Goal: Transaction & Acquisition: Purchase product/service

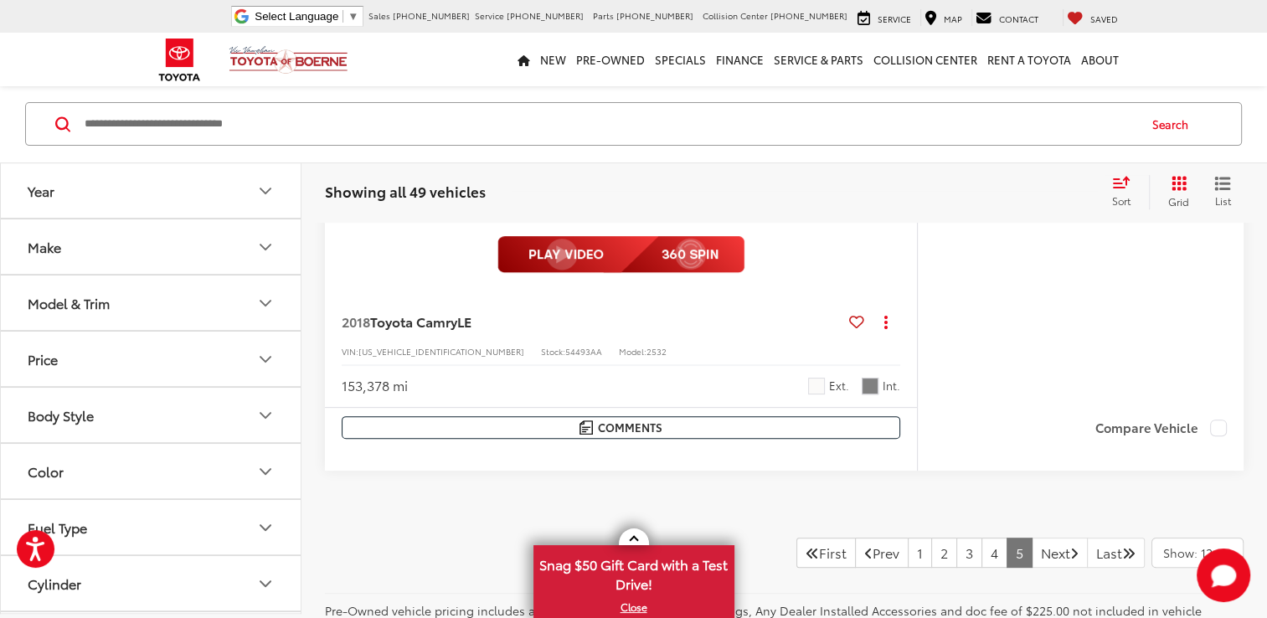
scroll to position [596, 0]
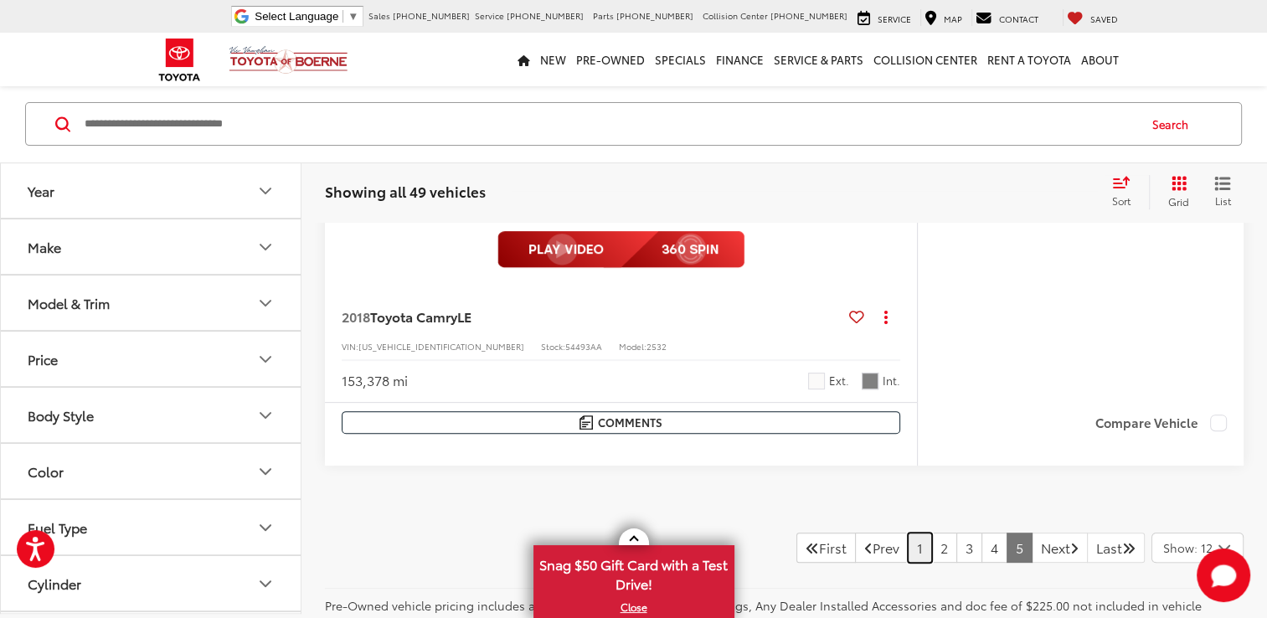
click at [908, 556] on link "1" at bounding box center [920, 548] width 24 height 30
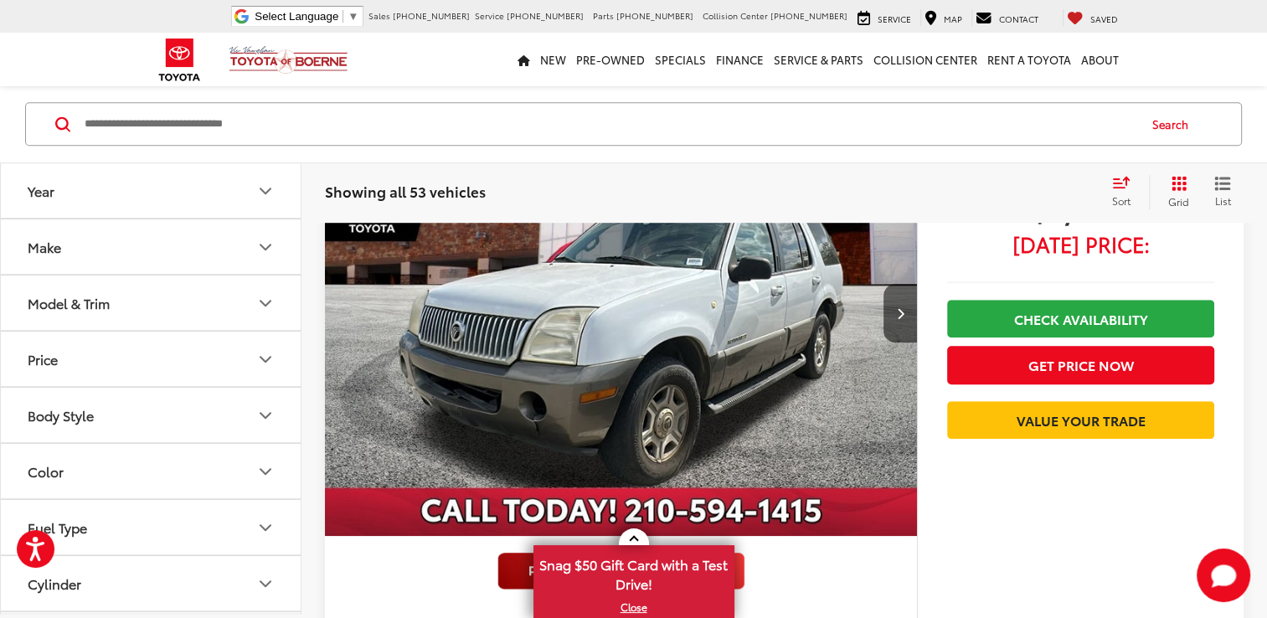
scroll to position [1022, 0]
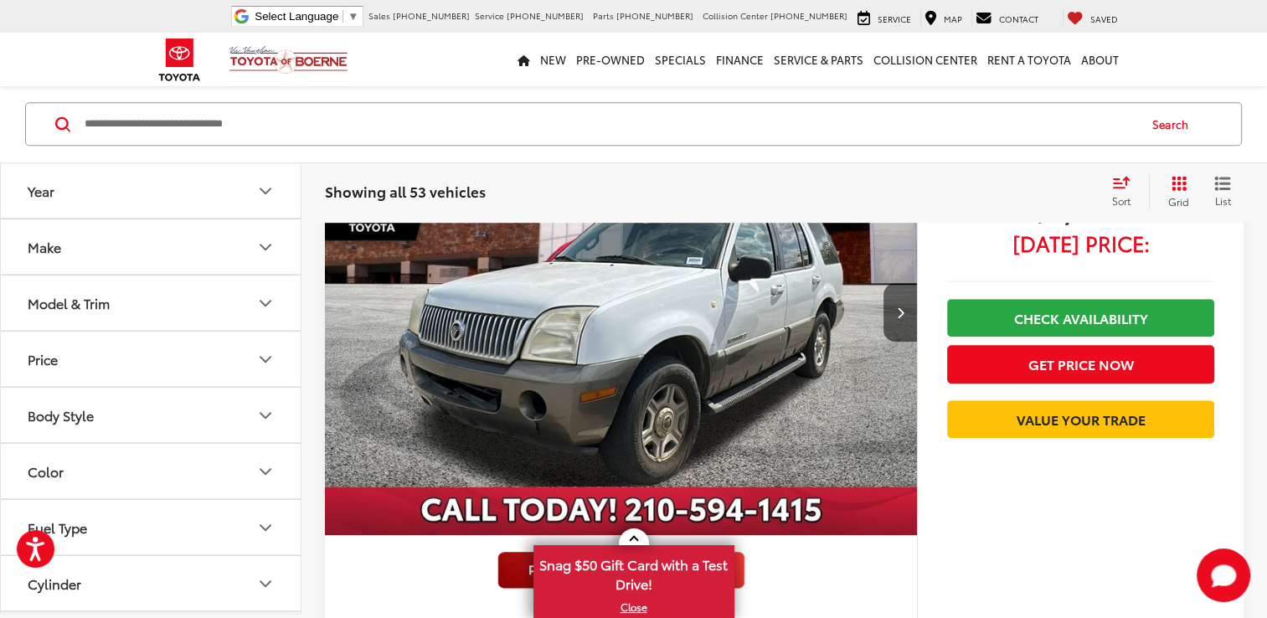
drag, startPoint x: 628, startPoint y: 547, endPoint x: 638, endPoint y: 643, distance: 96.8
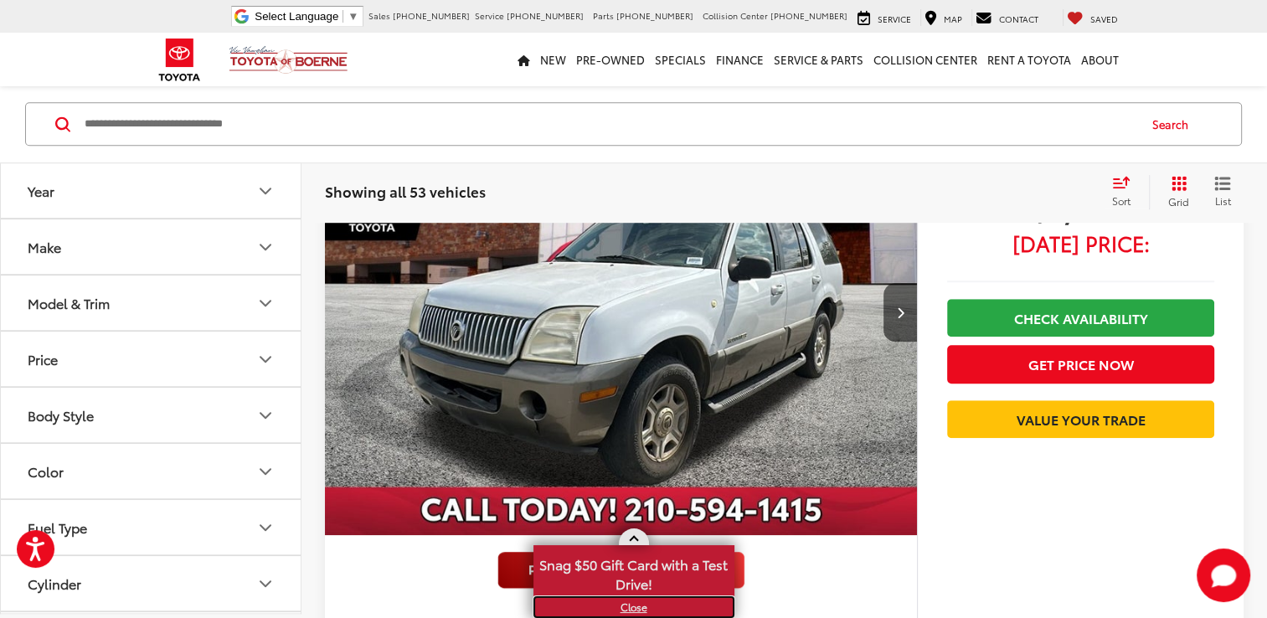
click at [636, 612] on link "X" at bounding box center [634, 607] width 198 height 18
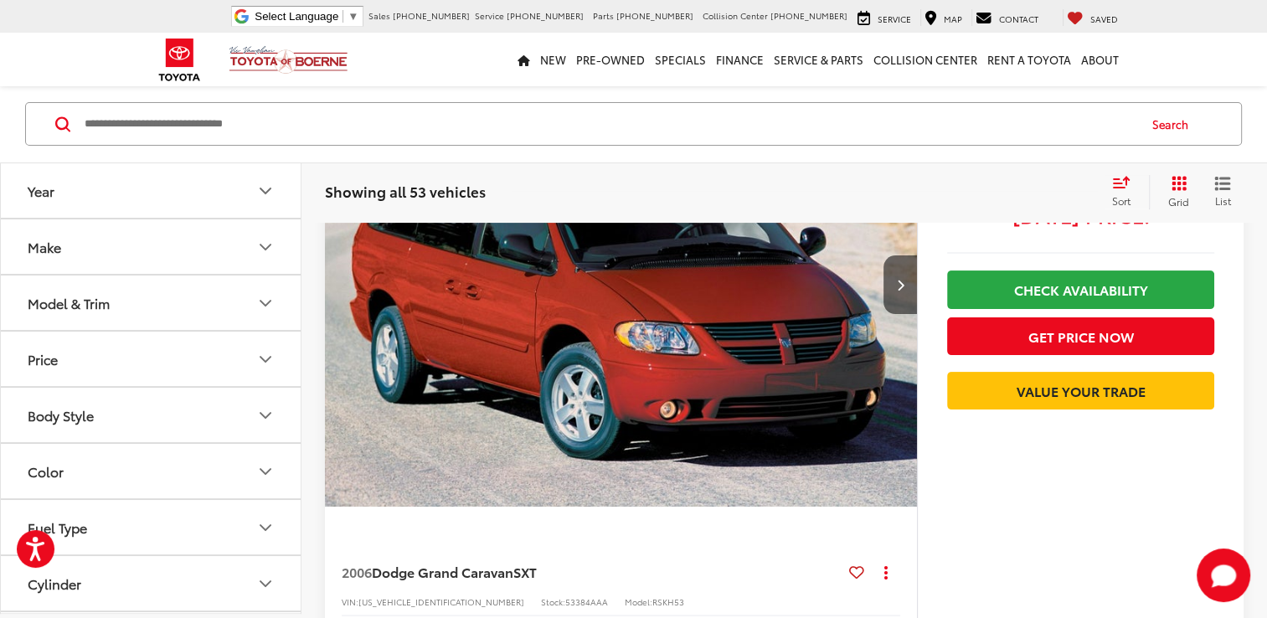
scroll to position [0, 0]
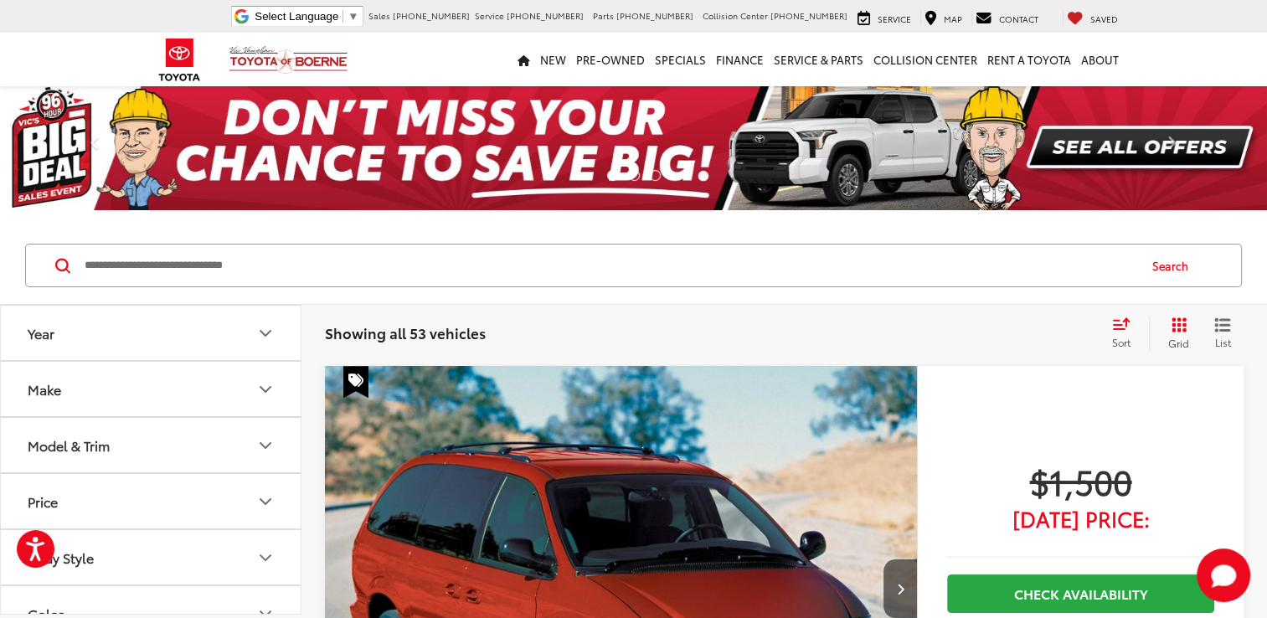
click at [1129, 330] on div "Sort" at bounding box center [1126, 333] width 45 height 33
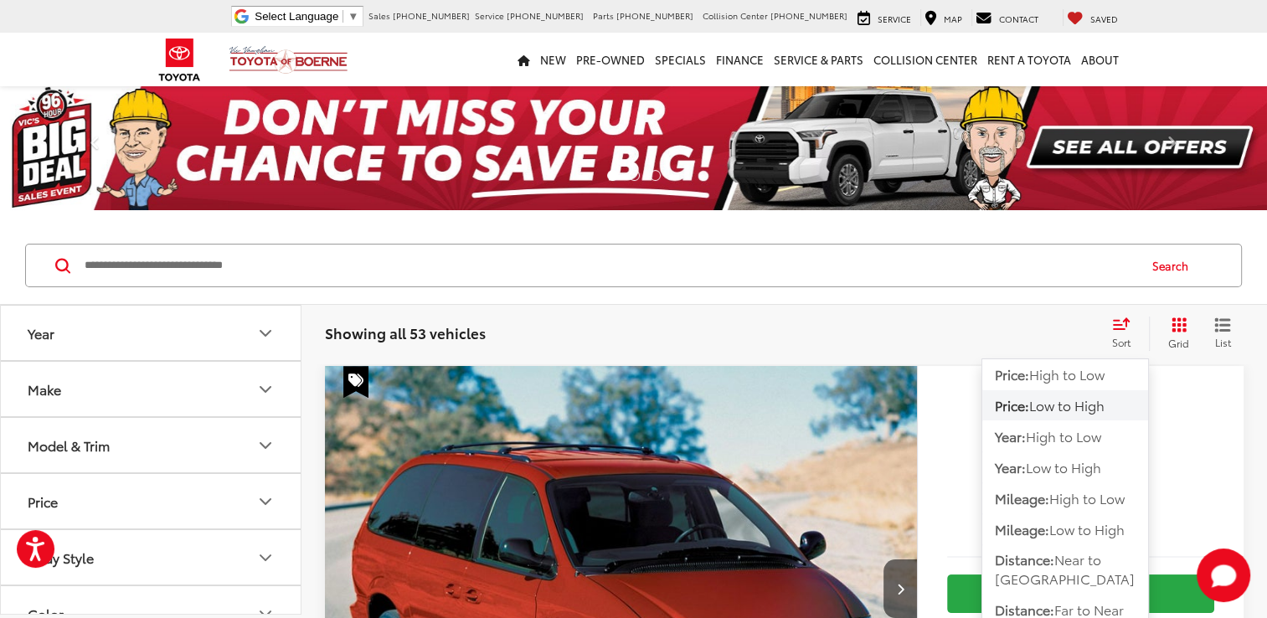
click at [1096, 404] on span "Low to High" at bounding box center [1066, 404] width 75 height 19
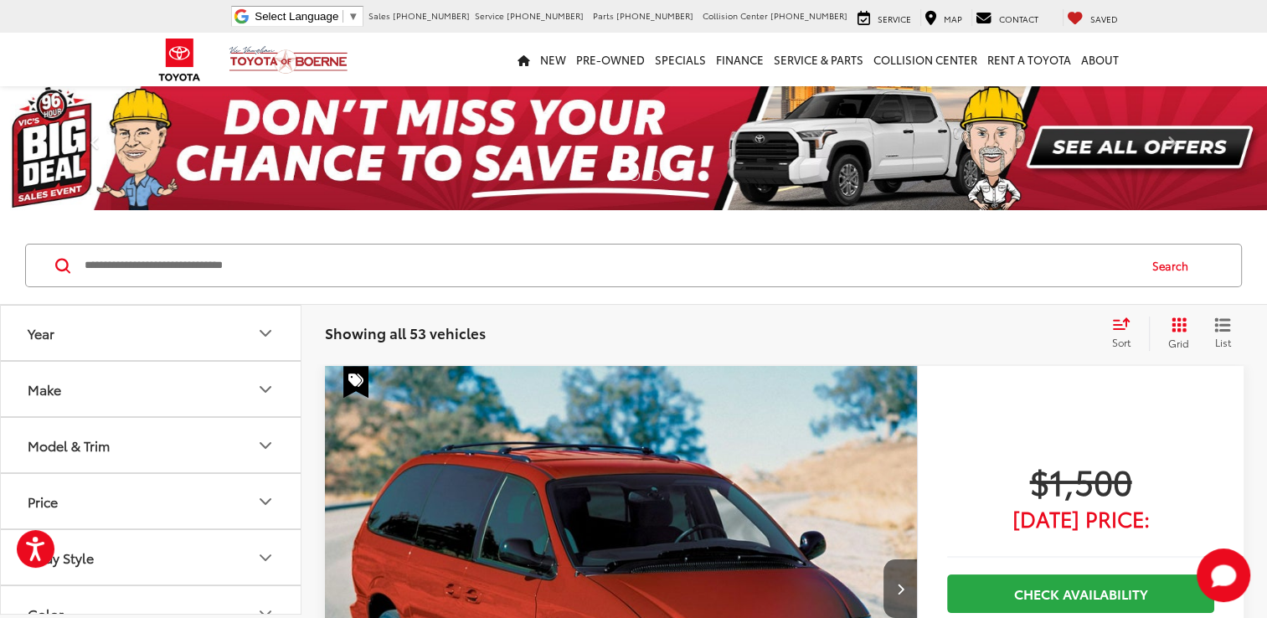
click at [1118, 326] on icon "Select sort value" at bounding box center [1121, 323] width 18 height 13
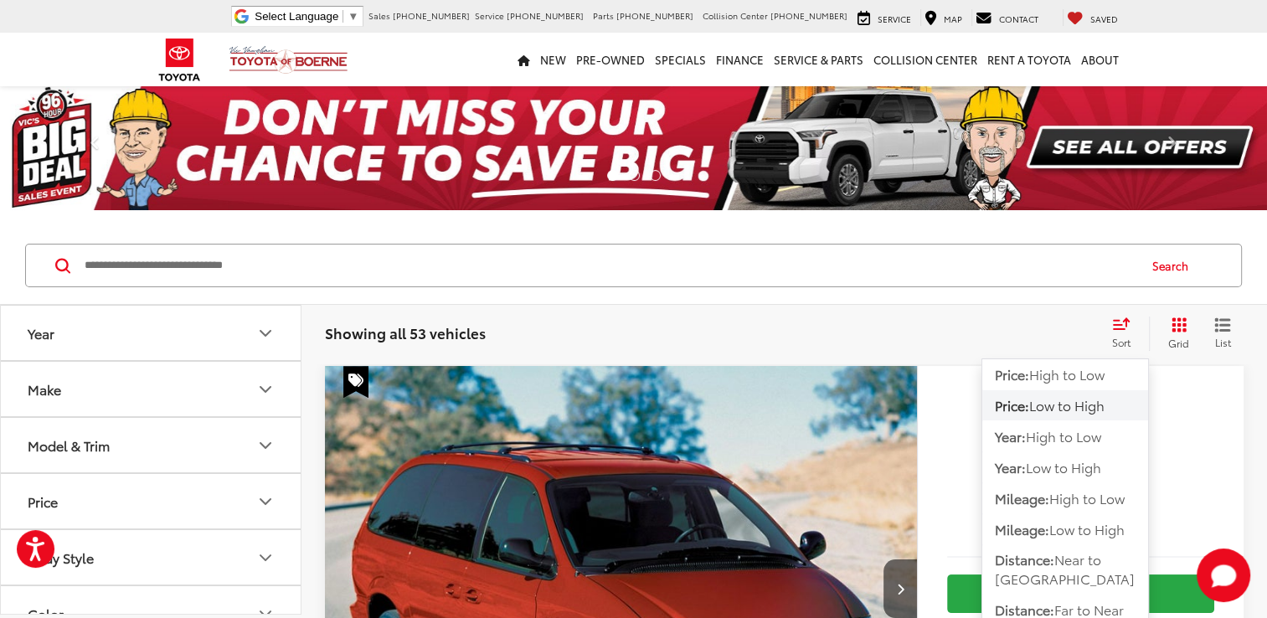
click at [1118, 326] on icon "Select sort value" at bounding box center [1121, 323] width 18 height 13
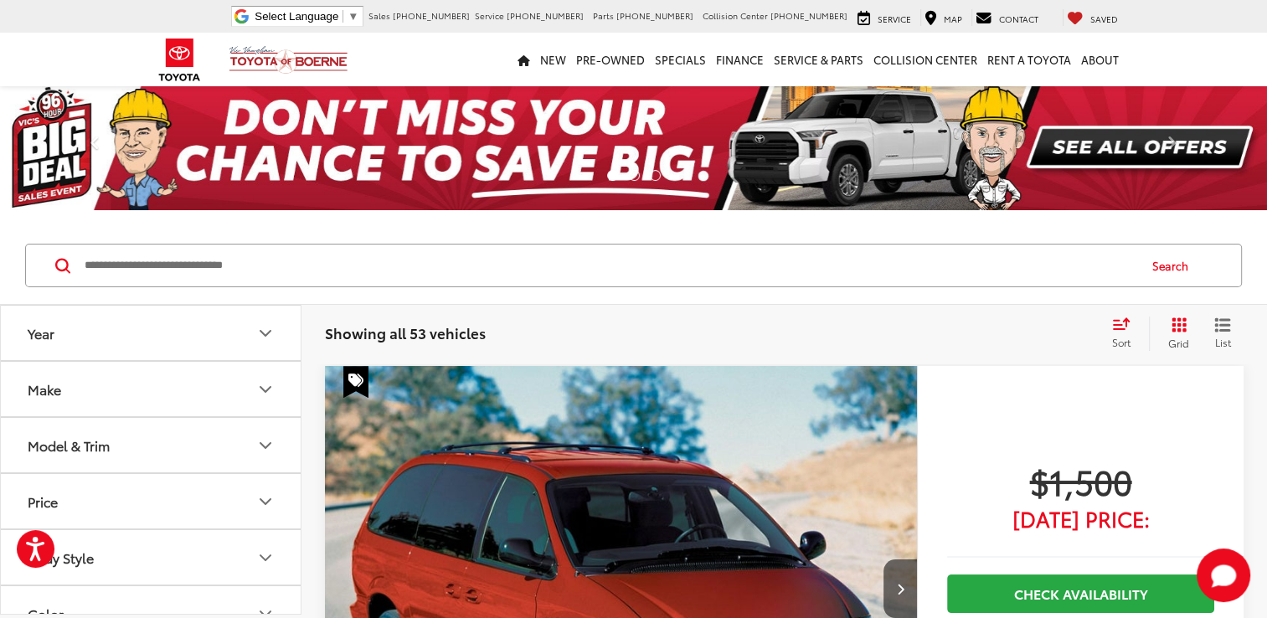
click at [1227, 329] on icon "List View" at bounding box center [1222, 326] width 13 height 12
click at [1171, 324] on icon "Grid View" at bounding box center [1178, 324] width 15 height 15
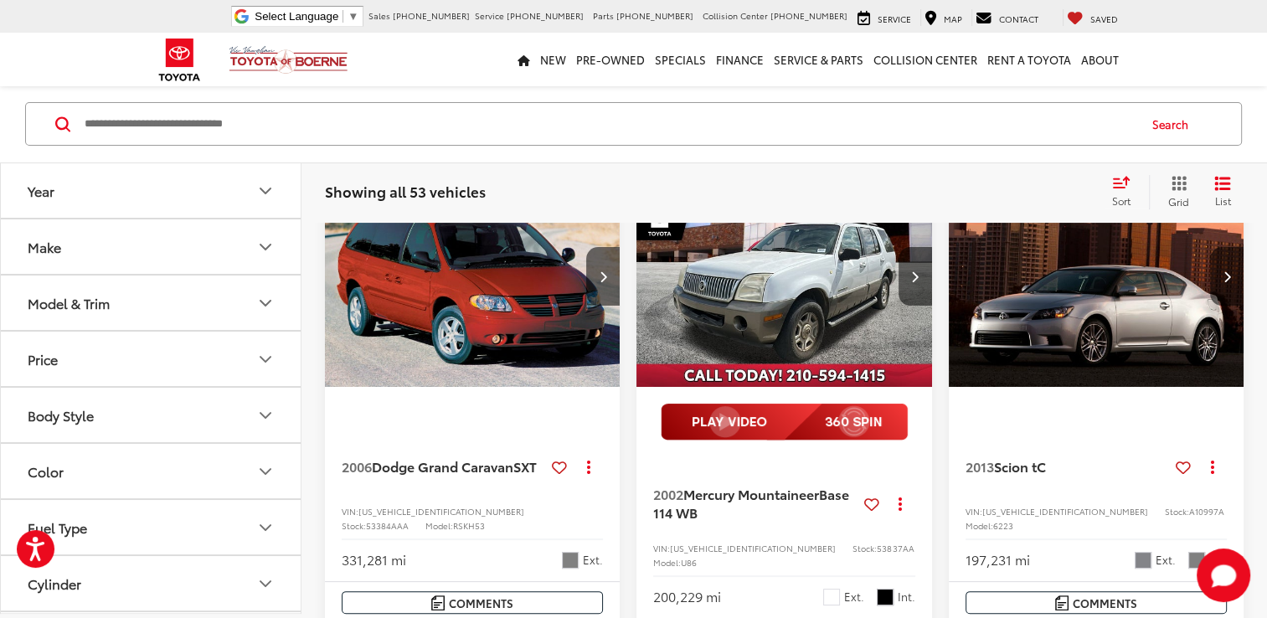
scroll to position [194, 0]
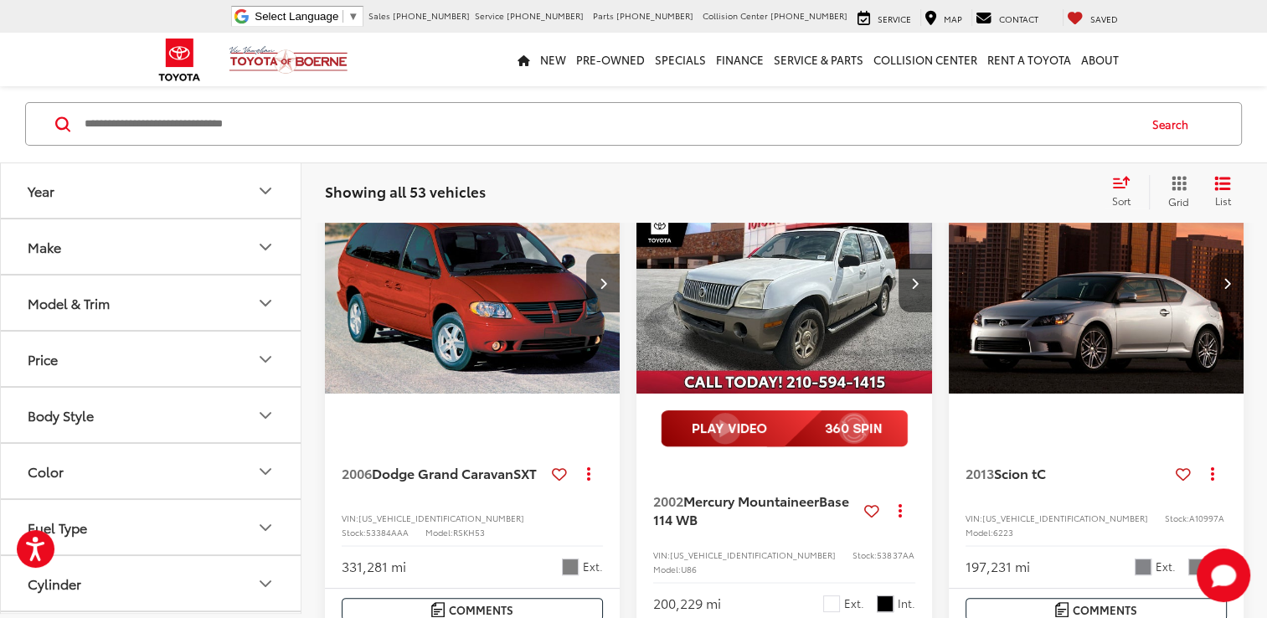
click at [102, 265] on button "Make" at bounding box center [151, 247] width 301 height 54
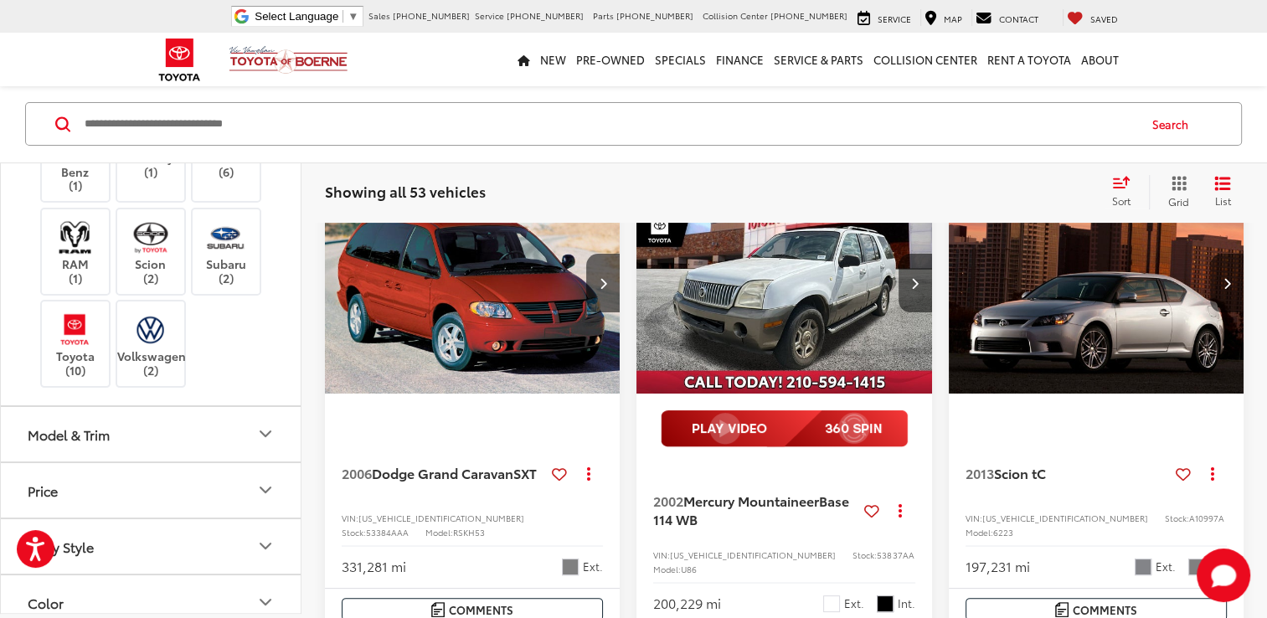
scroll to position [348, 0]
click at [82, 348] on img at bounding box center [75, 328] width 46 height 39
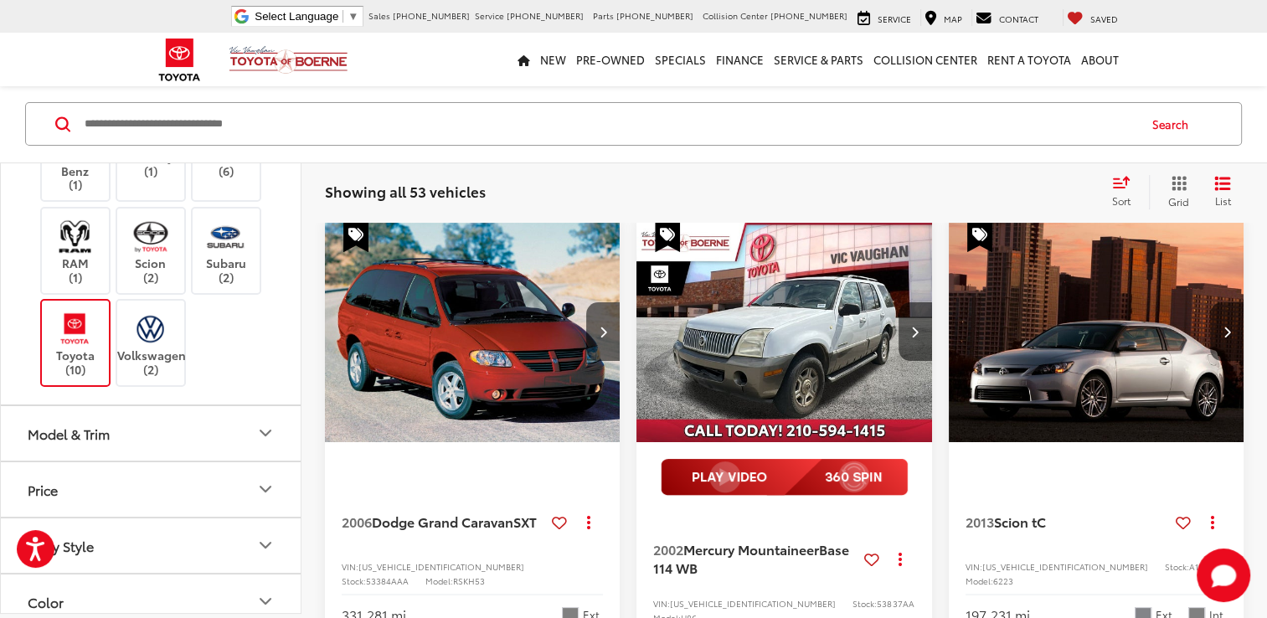
scroll to position [141, 0]
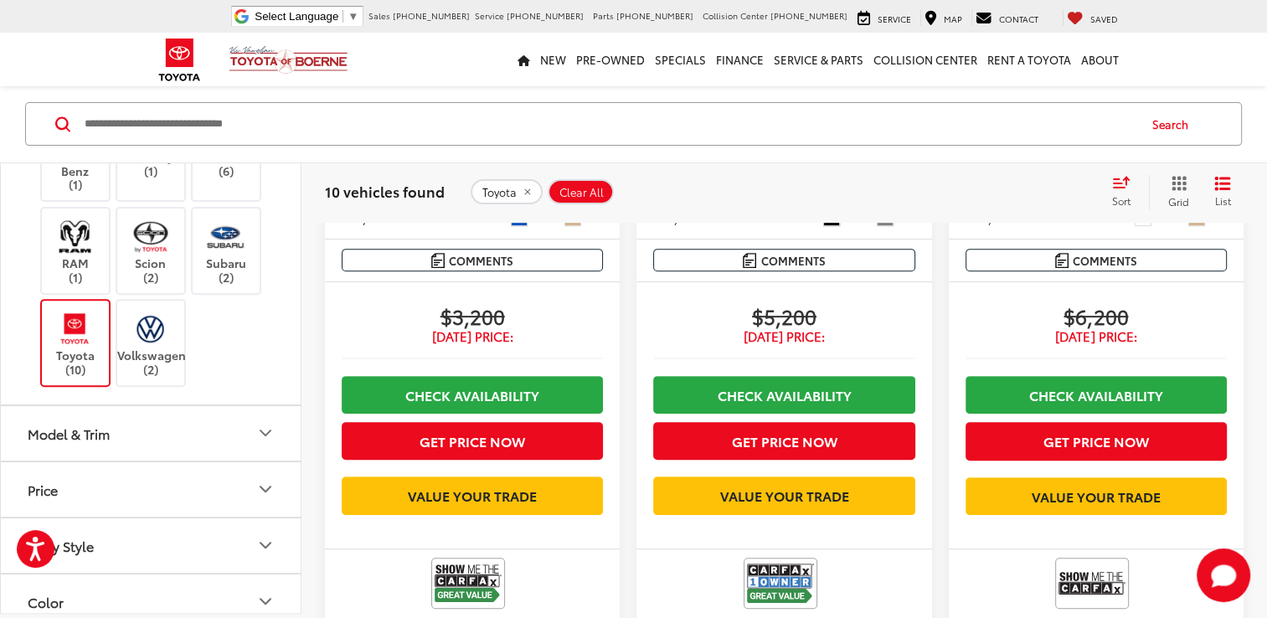
scroll to position [605, 0]
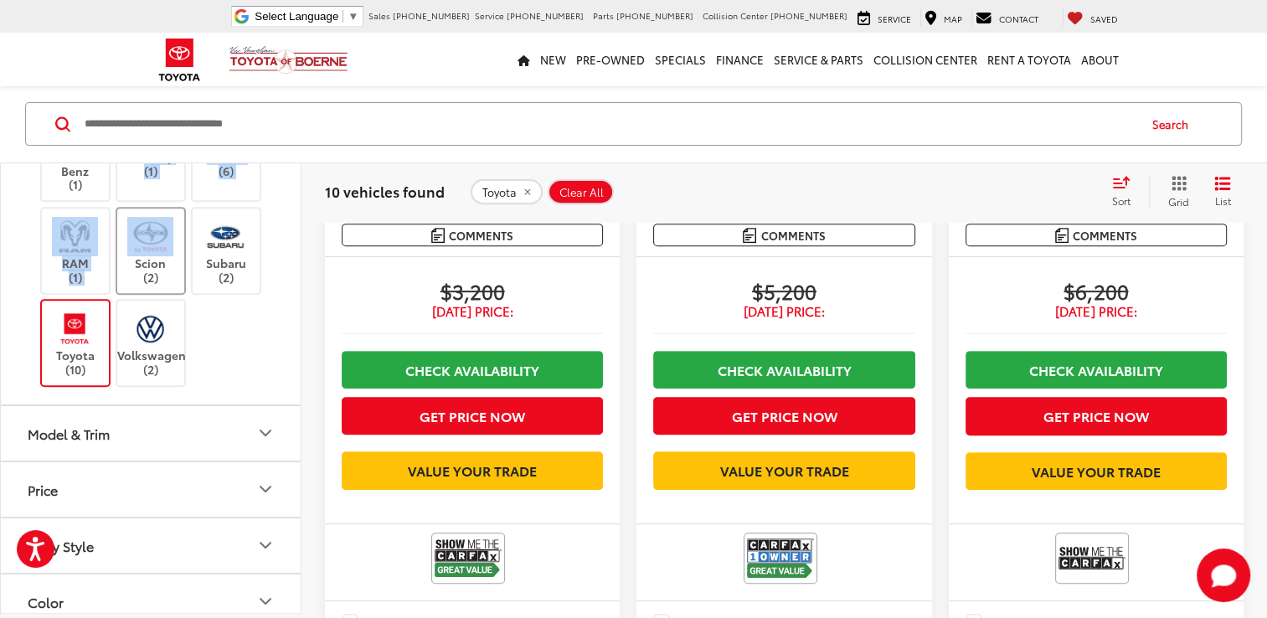
drag, startPoint x: 147, startPoint y: 353, endPoint x: 140, endPoint y: 405, distance: 53.2
click at [140, 389] on div "Acura (1) Buick (2) Cadillac (1) Chevrolet (6) Dodge (2) FIAT (2) Ford (4) Hyun…" at bounding box center [151, 158] width 260 height 462
drag, startPoint x: 140, startPoint y: 405, endPoint x: 70, endPoint y: 368, distance: 79.8
click at [70, 192] on label "Mercedes-Benz (1)" at bounding box center [76, 171] width 68 height 42
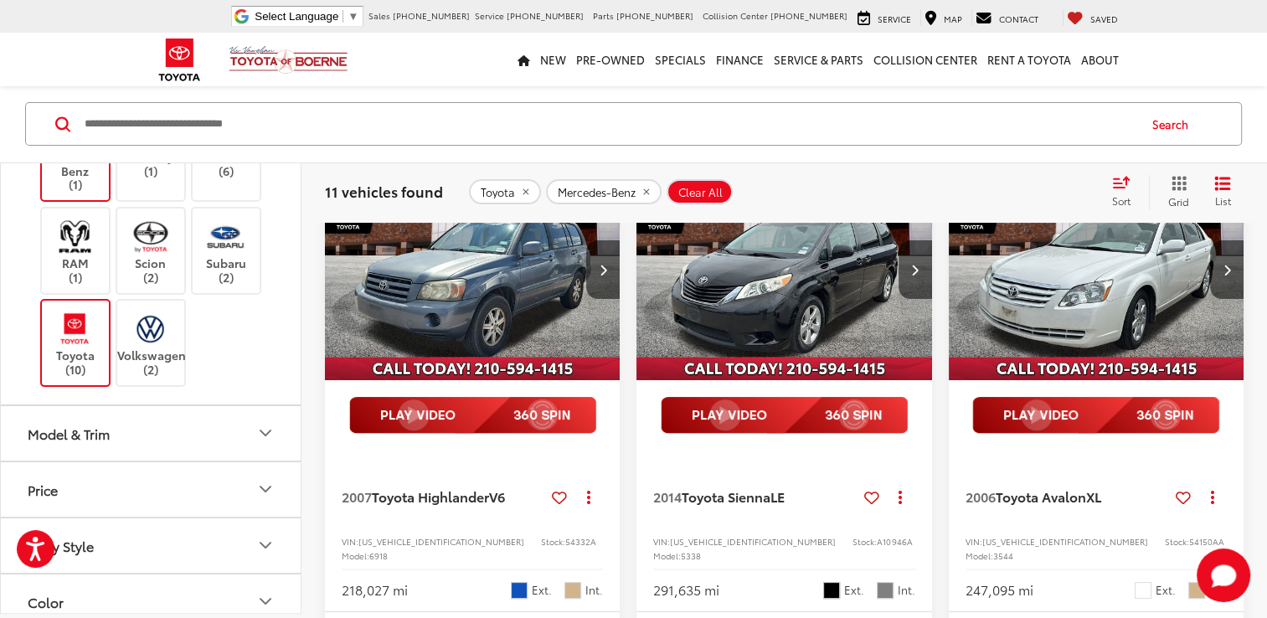
scroll to position [216, 0]
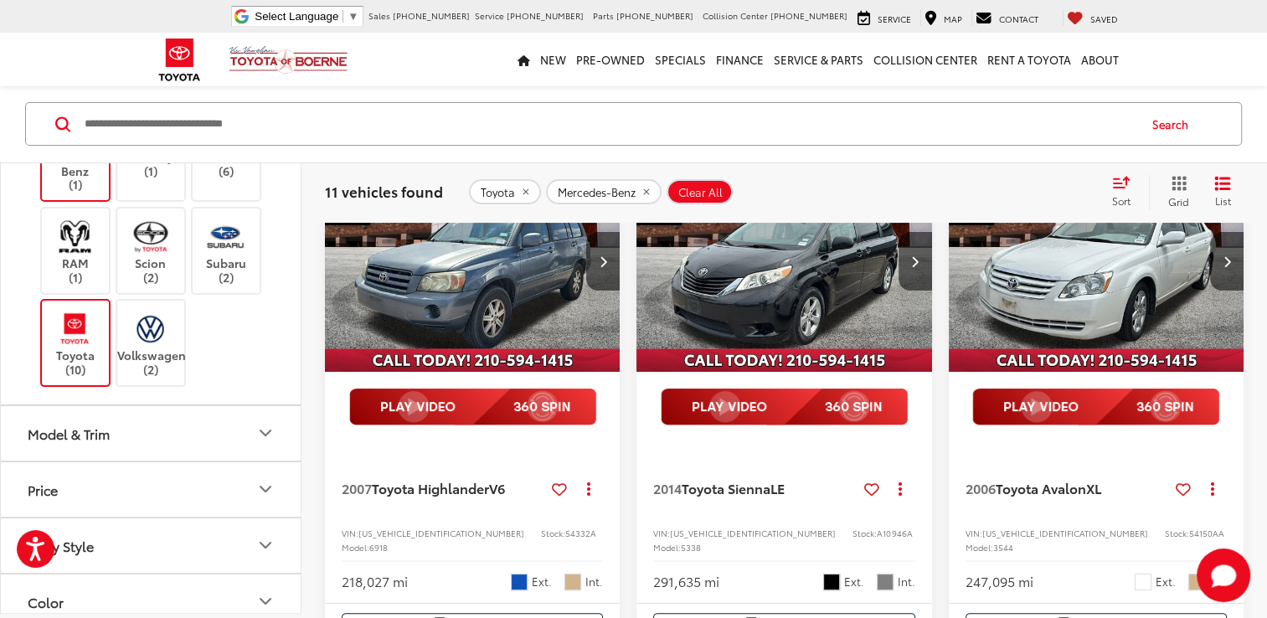
click at [92, 348] on img at bounding box center [75, 328] width 46 height 39
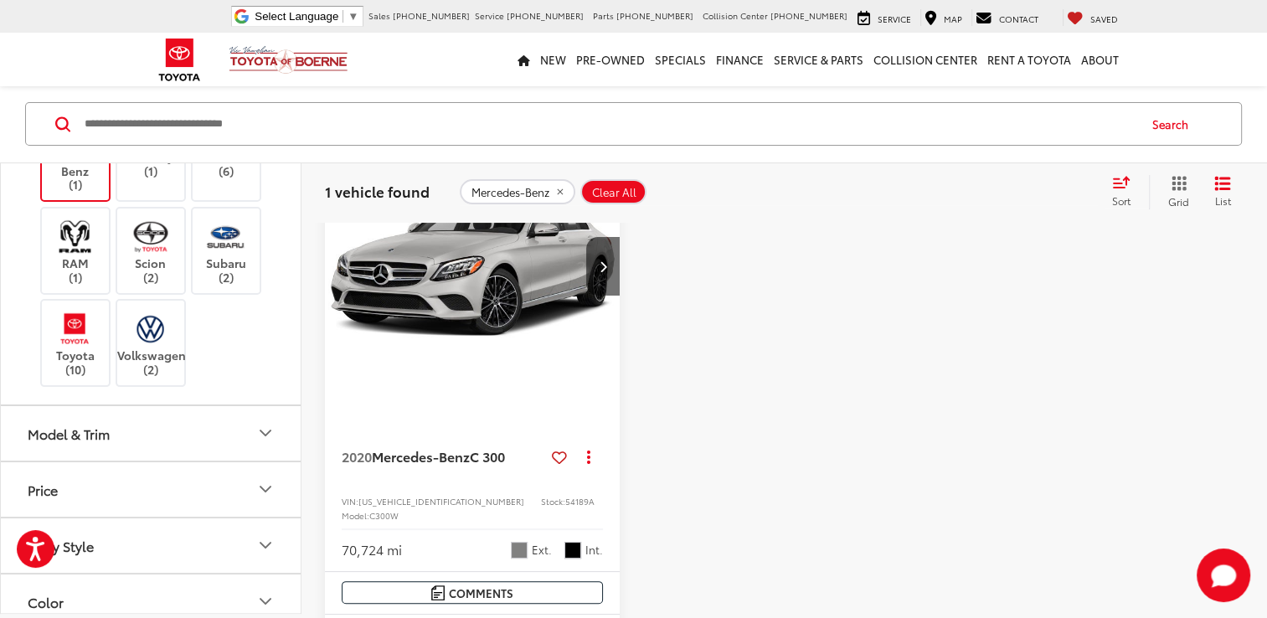
scroll to position [144, 0]
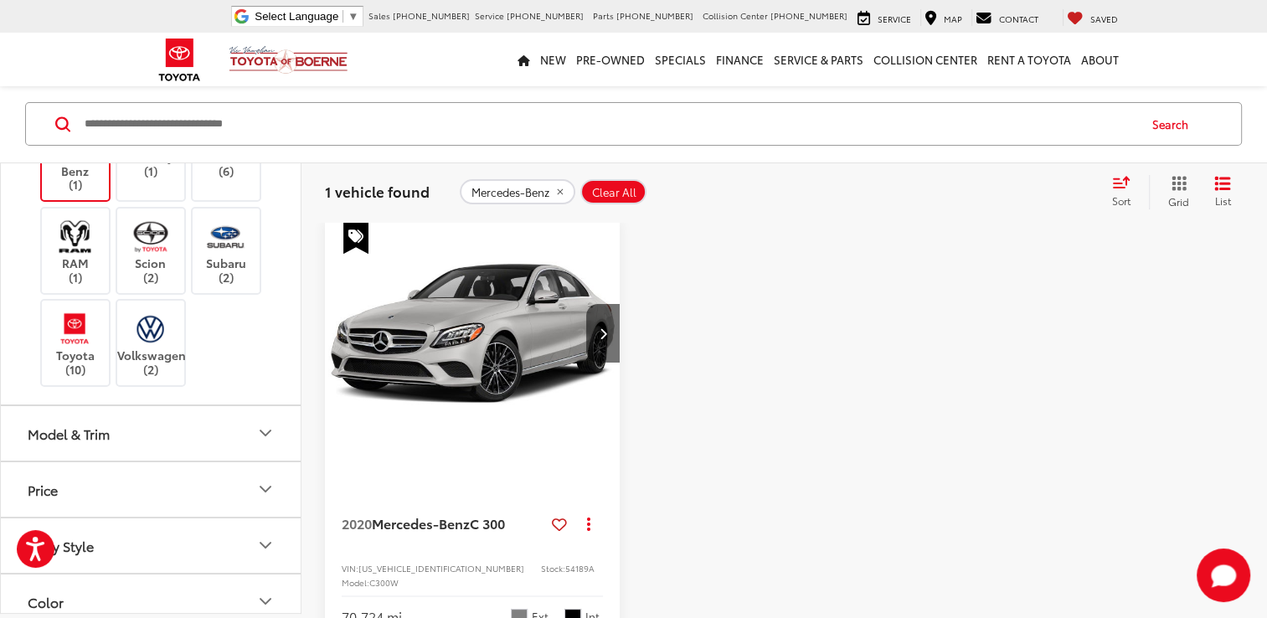
click at [502, 362] on img "2020 Mercedes-Benz C-Class C 300 0" at bounding box center [472, 333] width 297 height 223
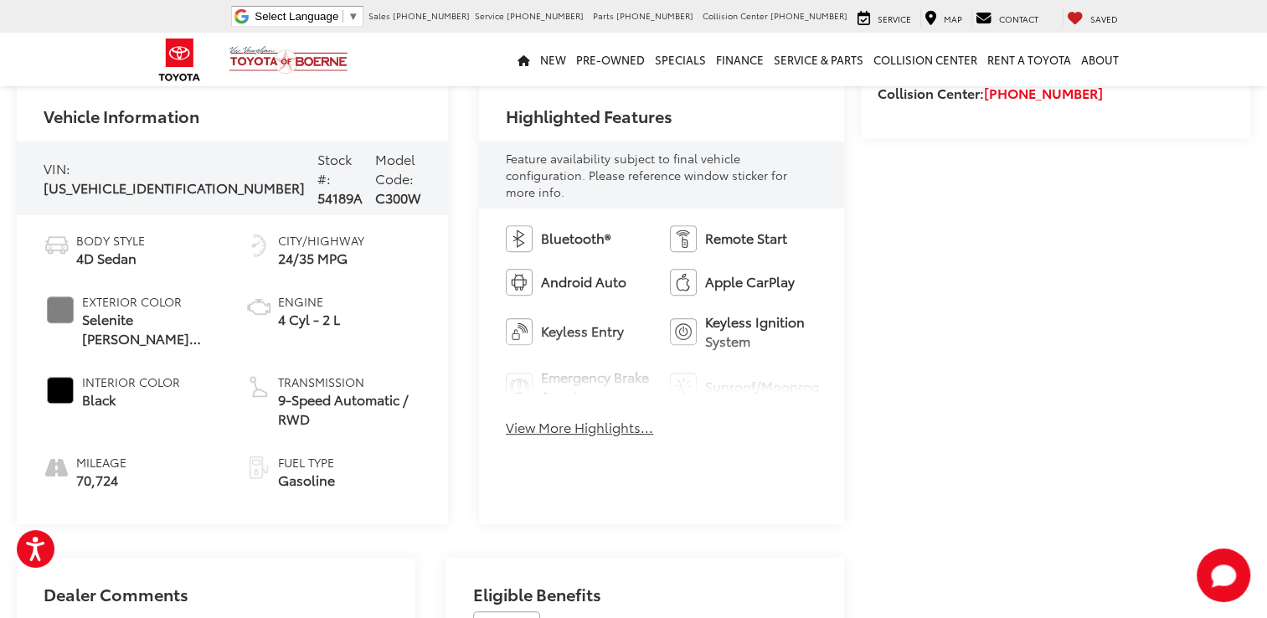
scroll to position [857, 0]
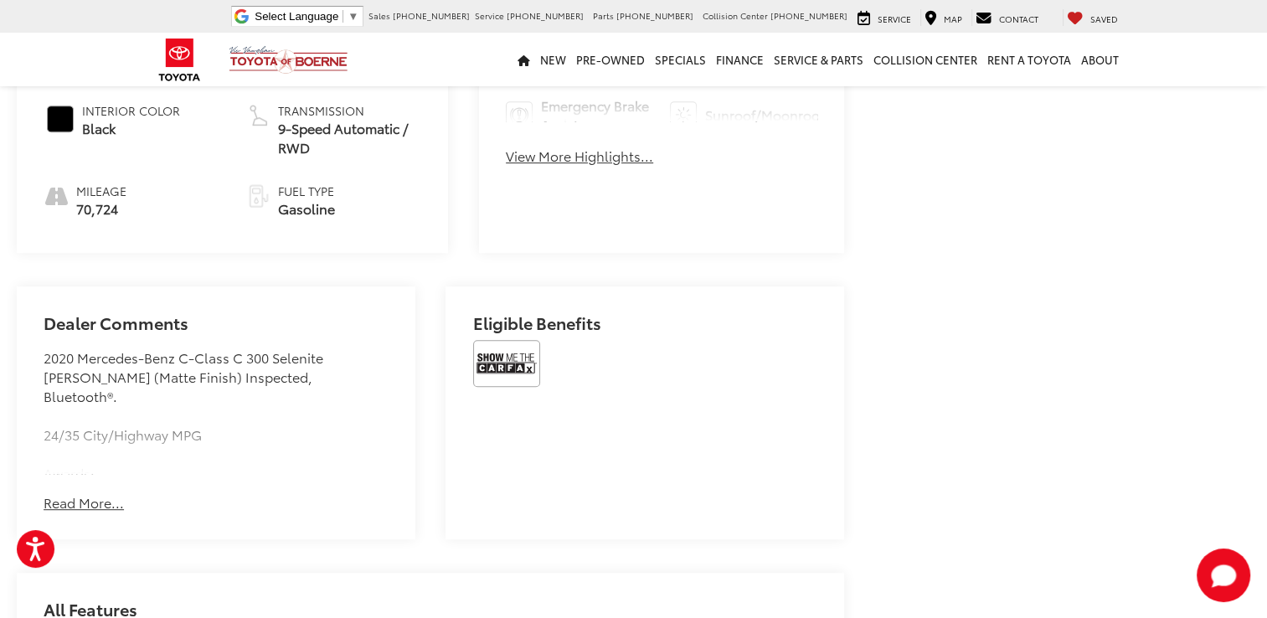
click at [67, 493] on button "Read More..." at bounding box center [84, 502] width 80 height 19
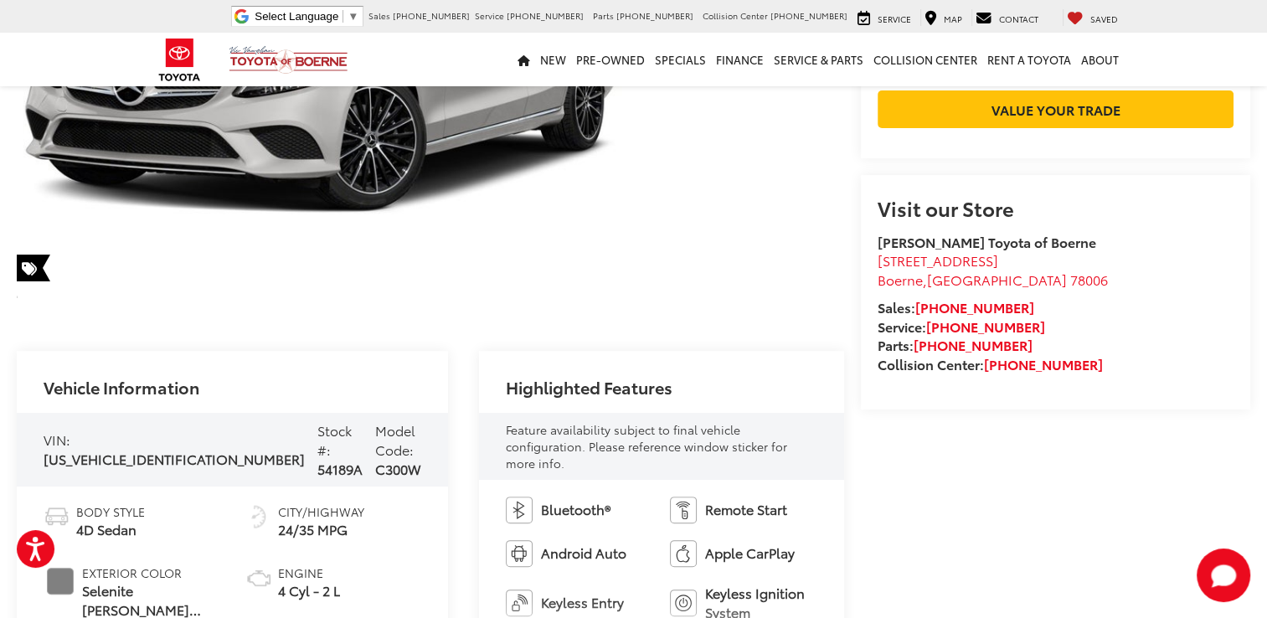
scroll to position [317, 0]
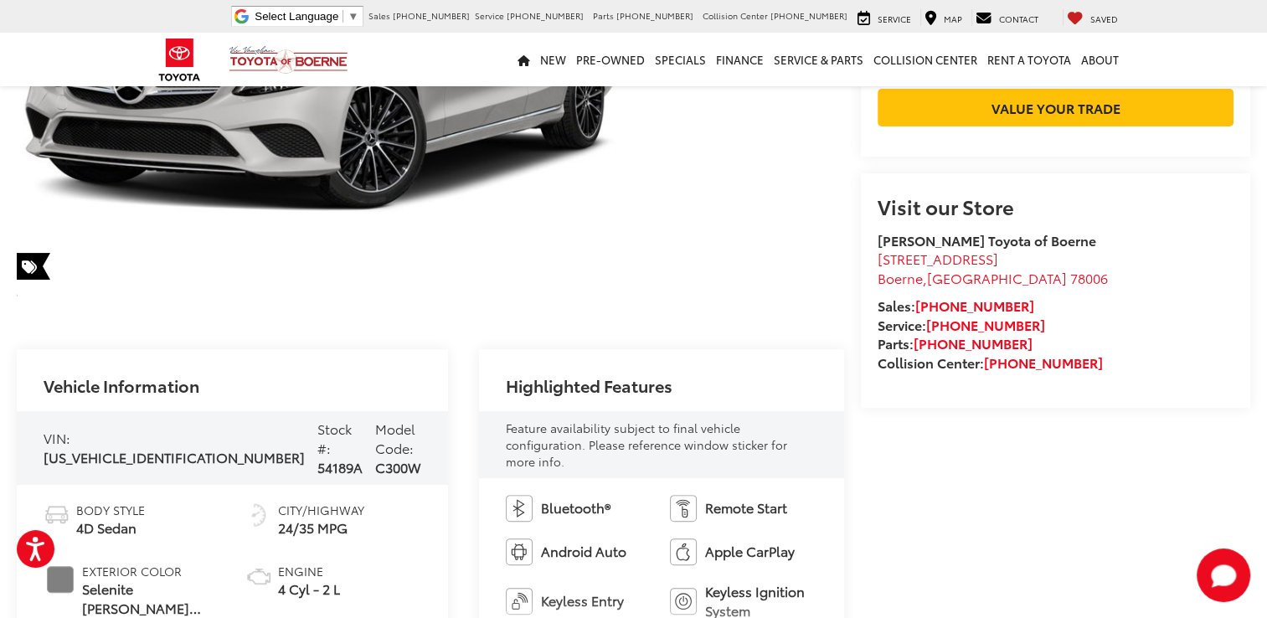
click at [121, 450] on span "[US_VEHICLE_IDENTIFICATION_NUMBER]" at bounding box center [174, 456] width 261 height 19
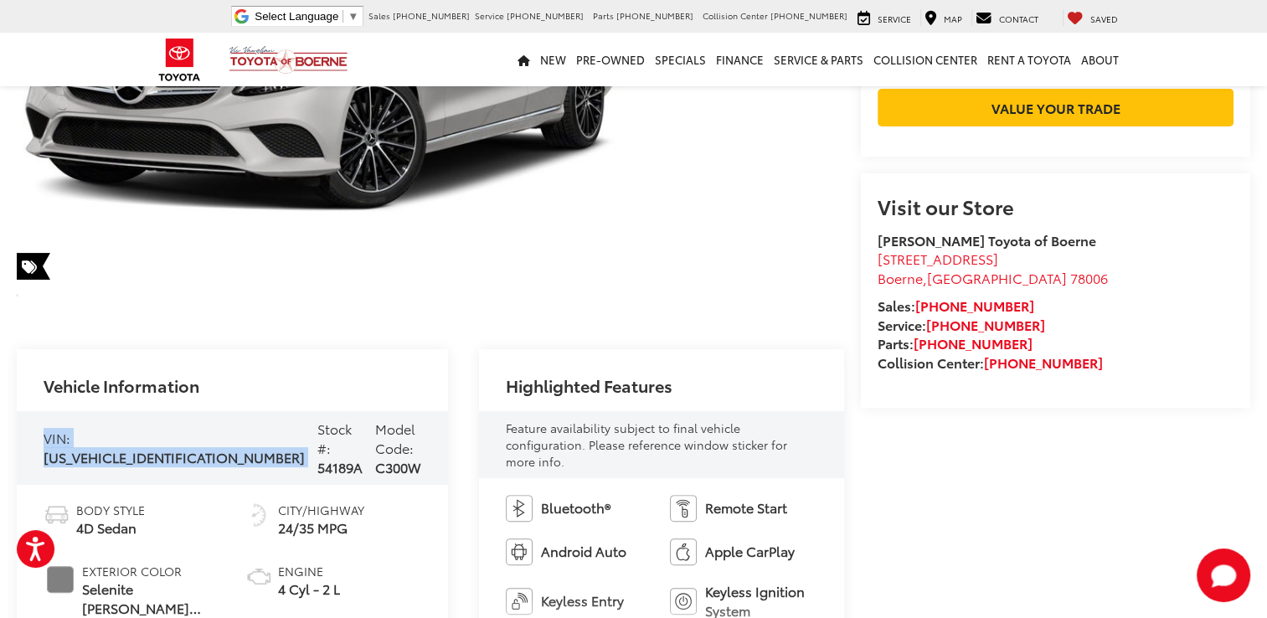
click at [121, 450] on span "[US_VEHICLE_IDENTIFICATION_NUMBER]" at bounding box center [174, 456] width 261 height 19
drag, startPoint x: 121, startPoint y: 450, endPoint x: 88, endPoint y: 430, distance: 38.3
click at [88, 430] on div "VIN: WDDWF8DB0LR553210" at bounding box center [174, 448] width 261 height 39
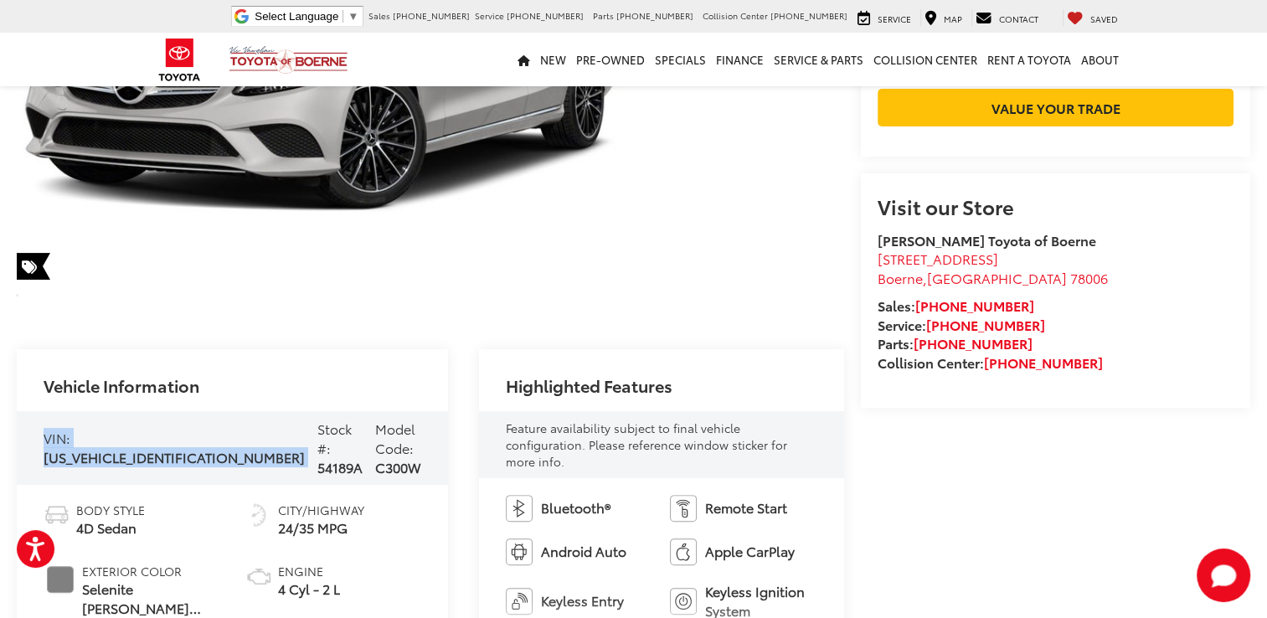
click at [99, 447] on span "[US_VEHICLE_IDENTIFICATION_NUMBER]" at bounding box center [174, 456] width 261 height 19
drag, startPoint x: 99, startPoint y: 447, endPoint x: 82, endPoint y: 445, distance: 16.9
click at [82, 447] on span "[US_VEHICLE_IDENTIFICATION_NUMBER]" at bounding box center [174, 456] width 261 height 19
copy span "[US_VEHICLE_IDENTIFICATION_NUMBER]"
click at [479, 397] on div "Highlighted Features" at bounding box center [661, 380] width 365 height 62
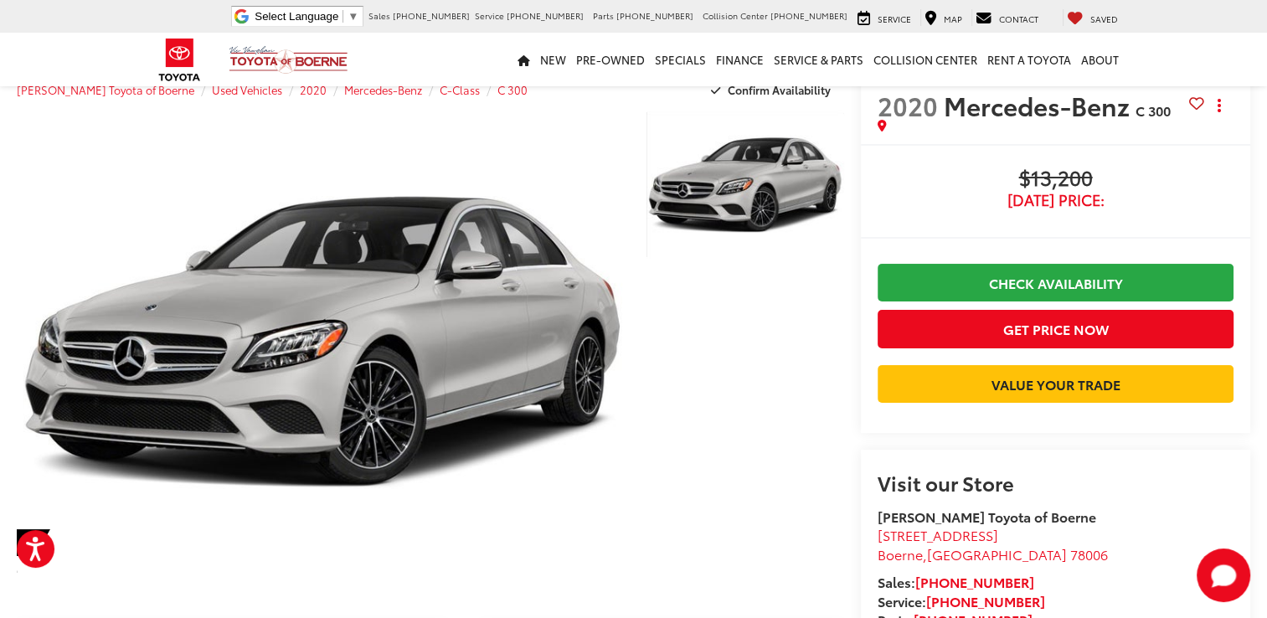
scroll to position [0, 0]
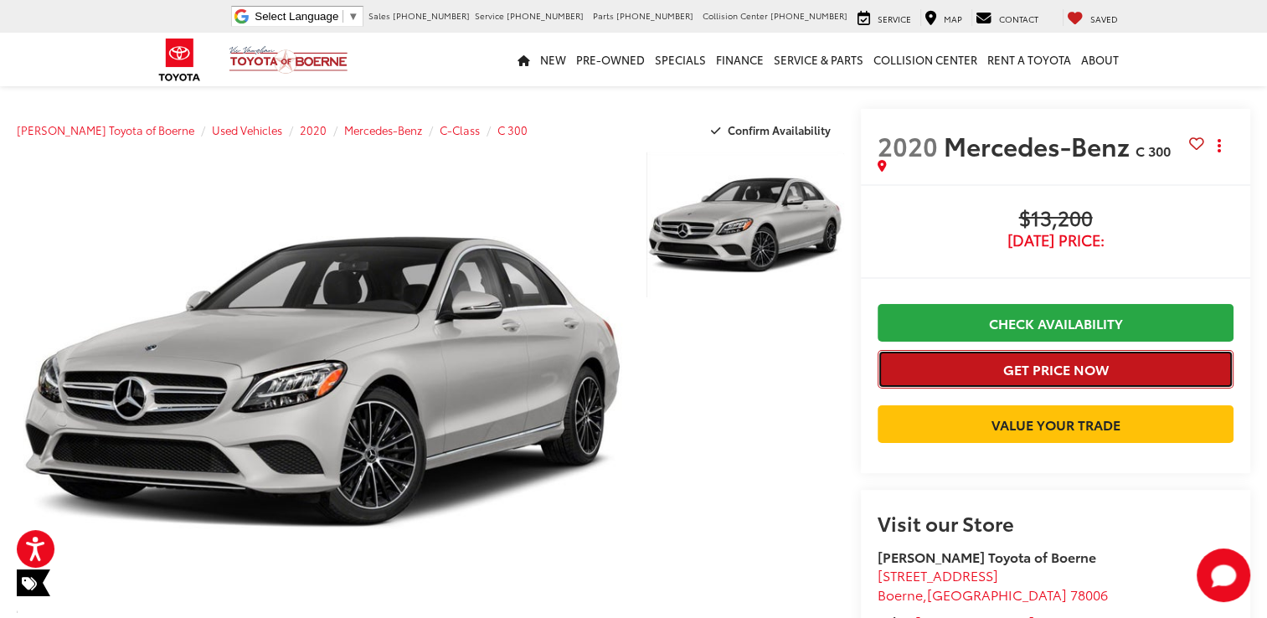
click at [1045, 363] on button "Get Price Now" at bounding box center [1056, 369] width 356 height 38
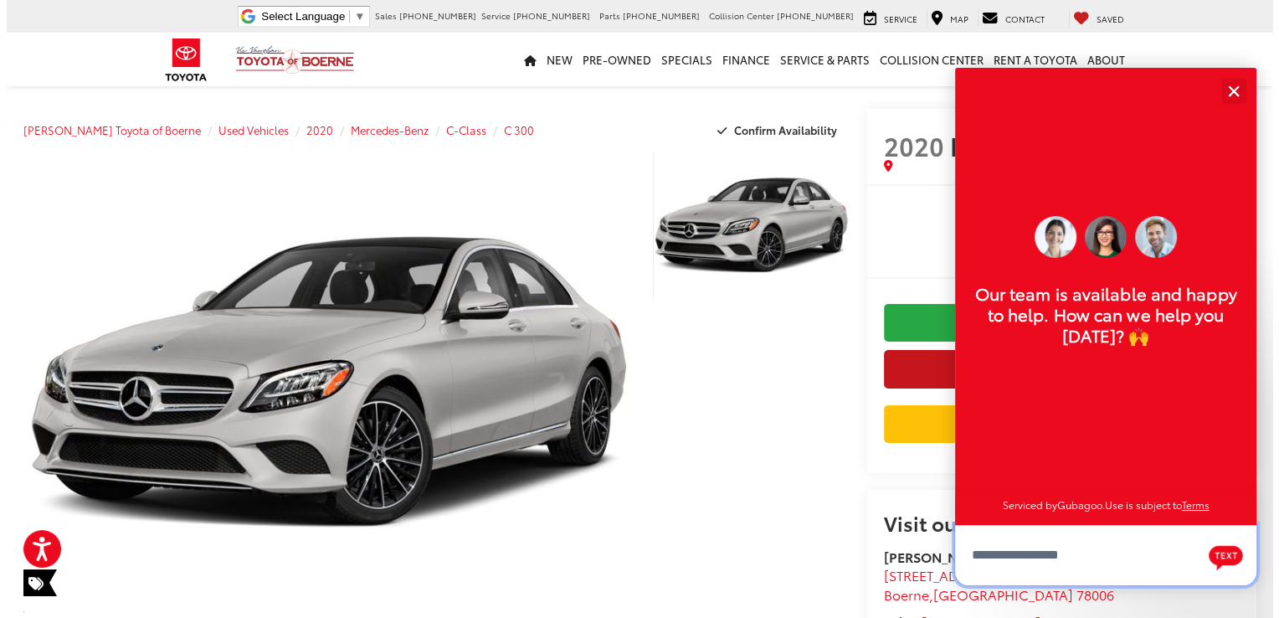
scroll to position [20, 0]
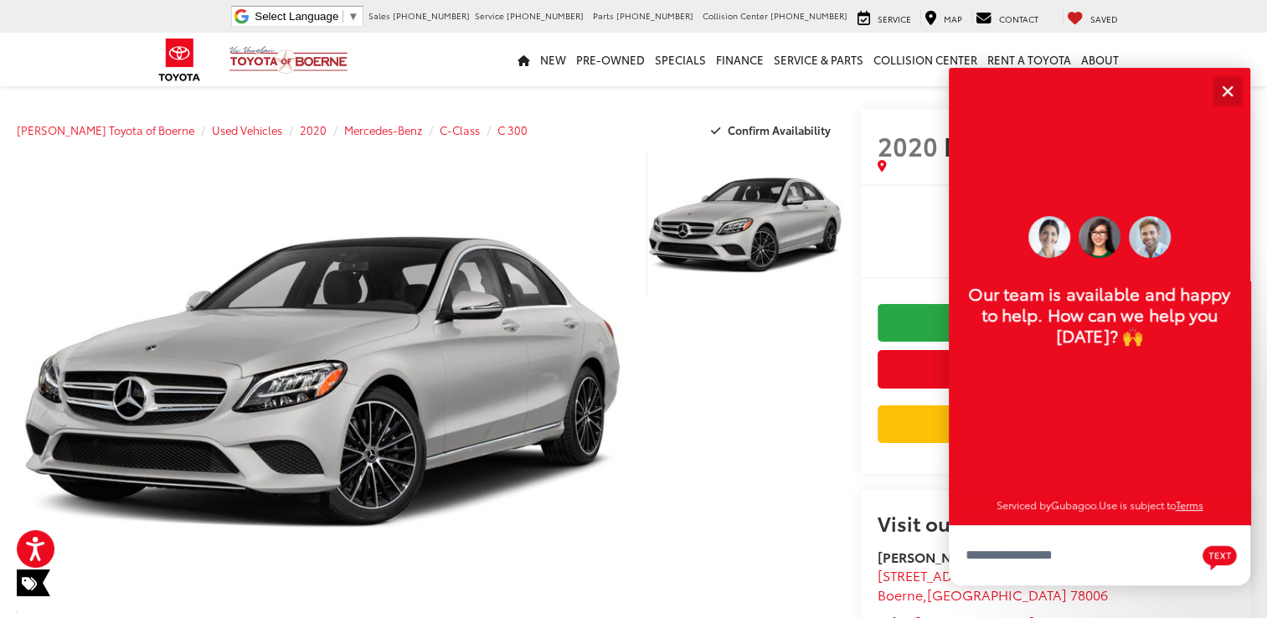
click at [1224, 102] on button "Close" at bounding box center [1227, 91] width 36 height 36
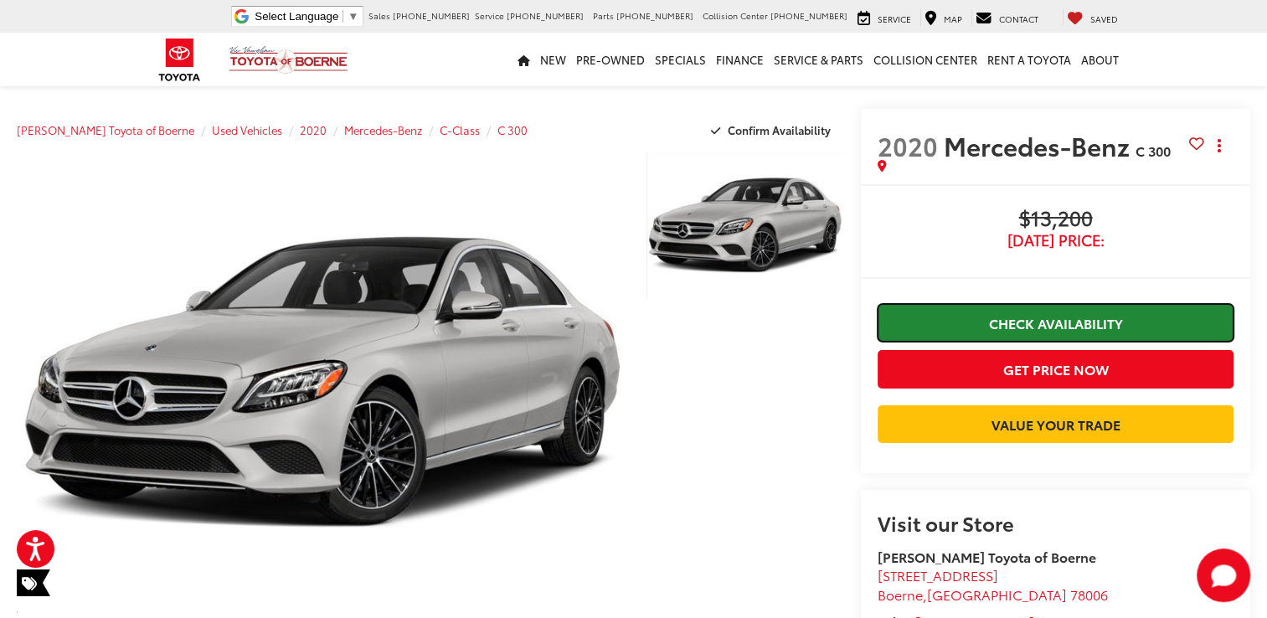
click at [1094, 323] on link "Check Availability" at bounding box center [1056, 323] width 356 height 38
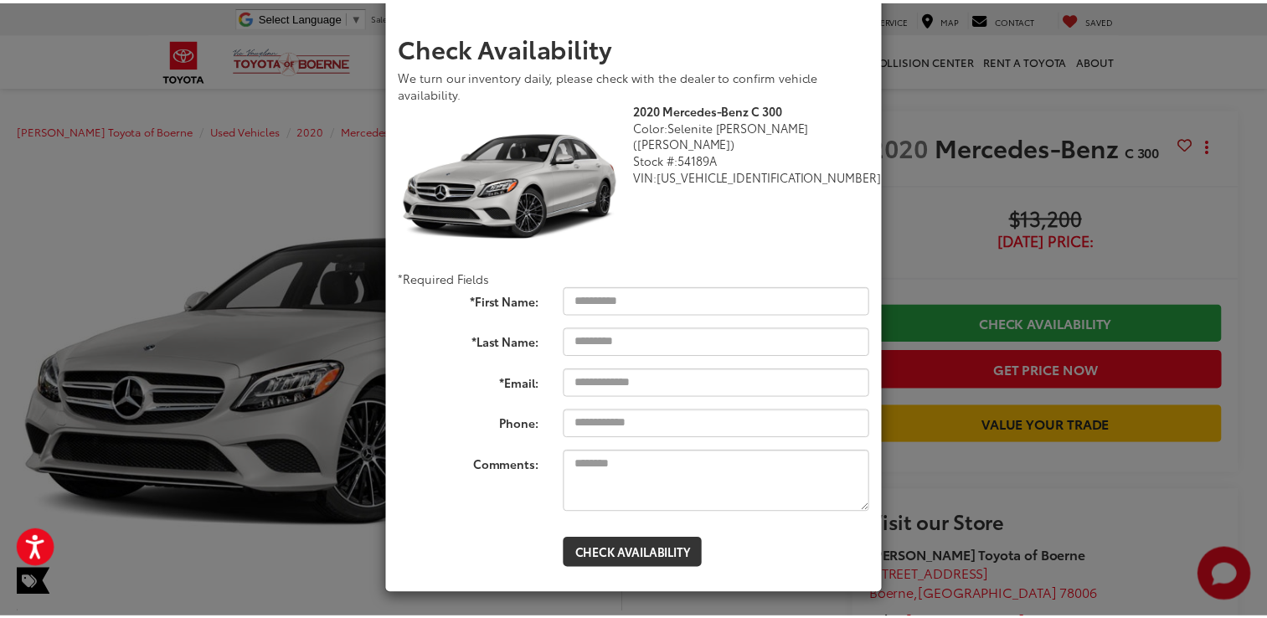
scroll to position [0, 0]
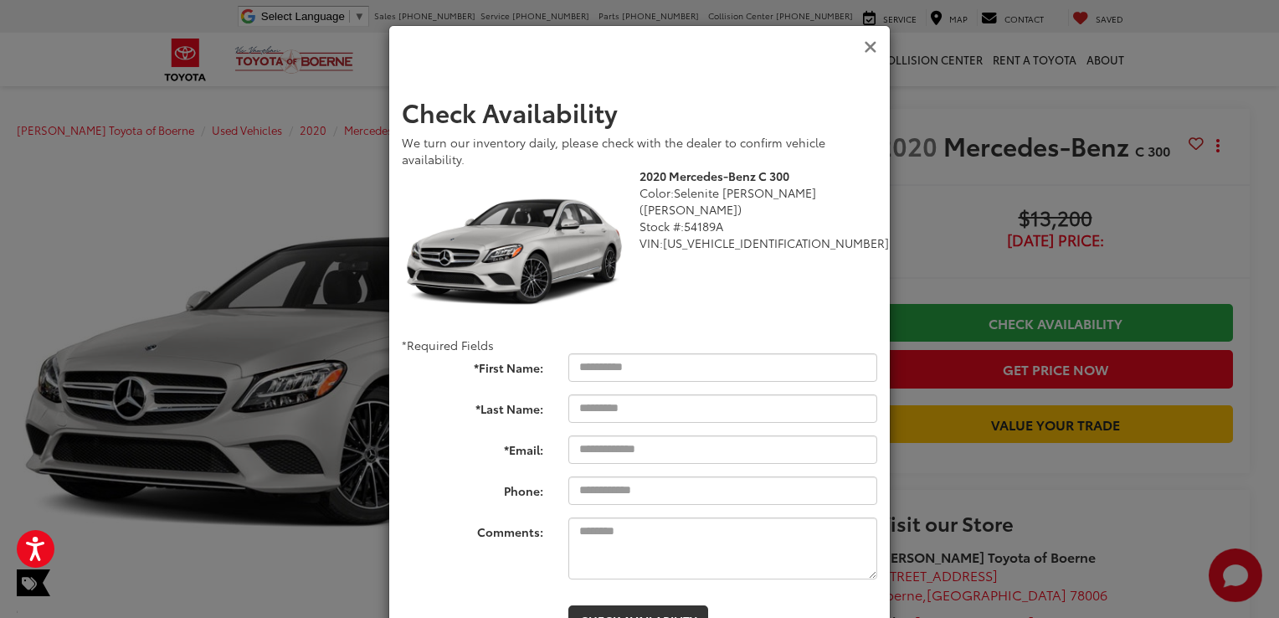
click at [864, 40] on icon "Close" at bounding box center [870, 48] width 13 height 18
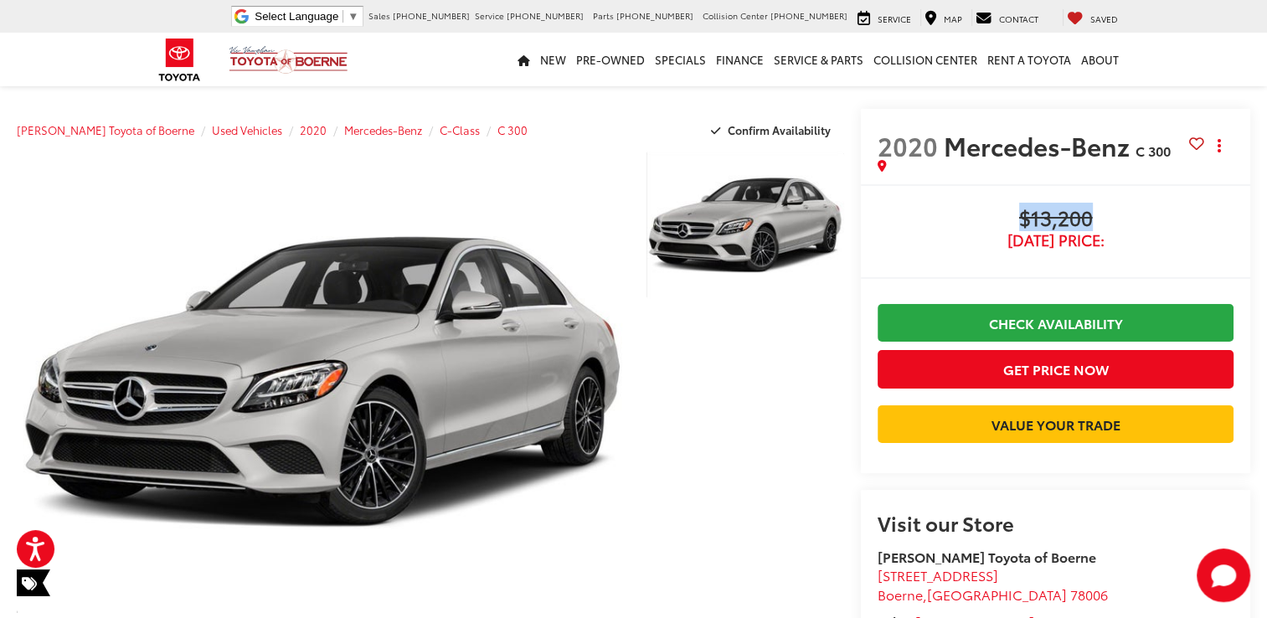
drag, startPoint x: 1028, startPoint y: 222, endPoint x: 1119, endPoint y: 208, distance: 91.5
click at [1119, 208] on span "$13,200" at bounding box center [1056, 219] width 356 height 25
click at [1074, 216] on span "$13,200" at bounding box center [1056, 219] width 356 height 25
click at [981, 133] on span "Mercedes-Benz" at bounding box center [1040, 145] width 192 height 36
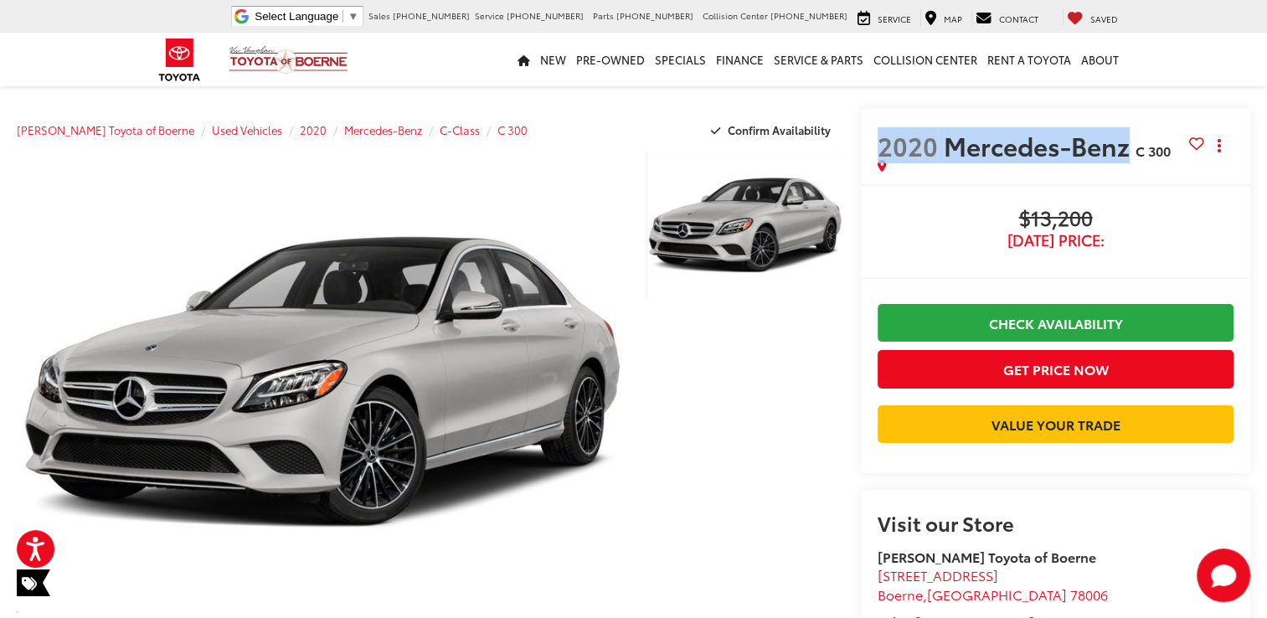
click at [981, 133] on span "Mercedes-Benz" at bounding box center [1040, 145] width 192 height 36
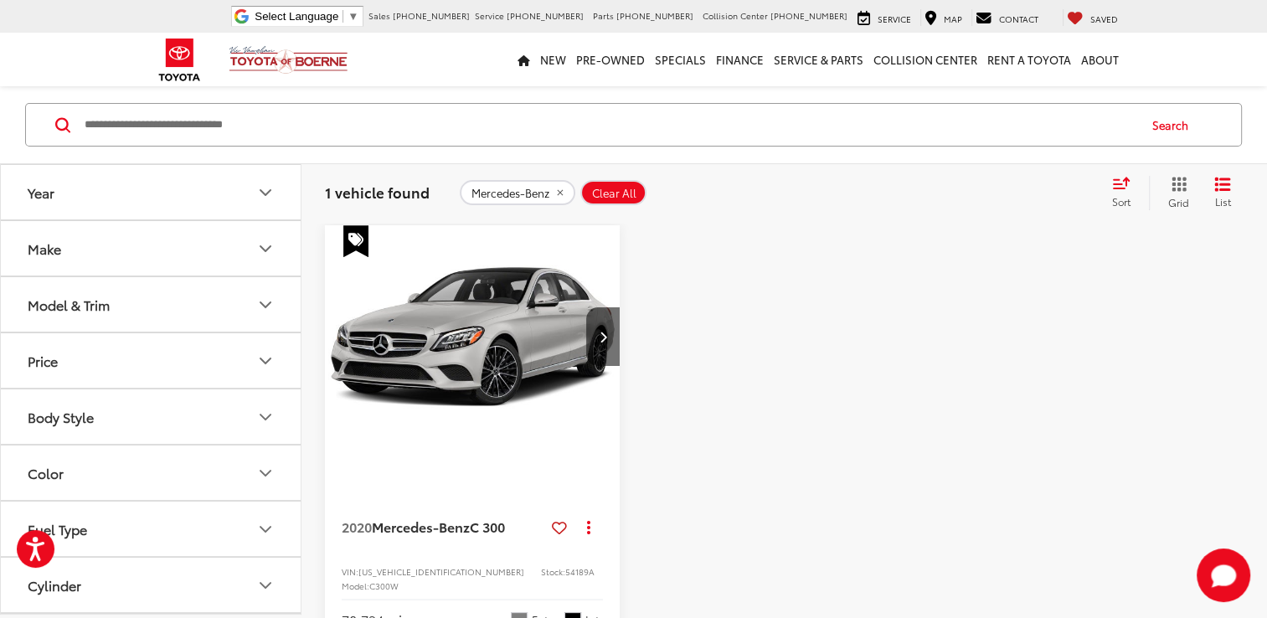
click at [178, 239] on button "Make" at bounding box center [151, 248] width 301 height 54
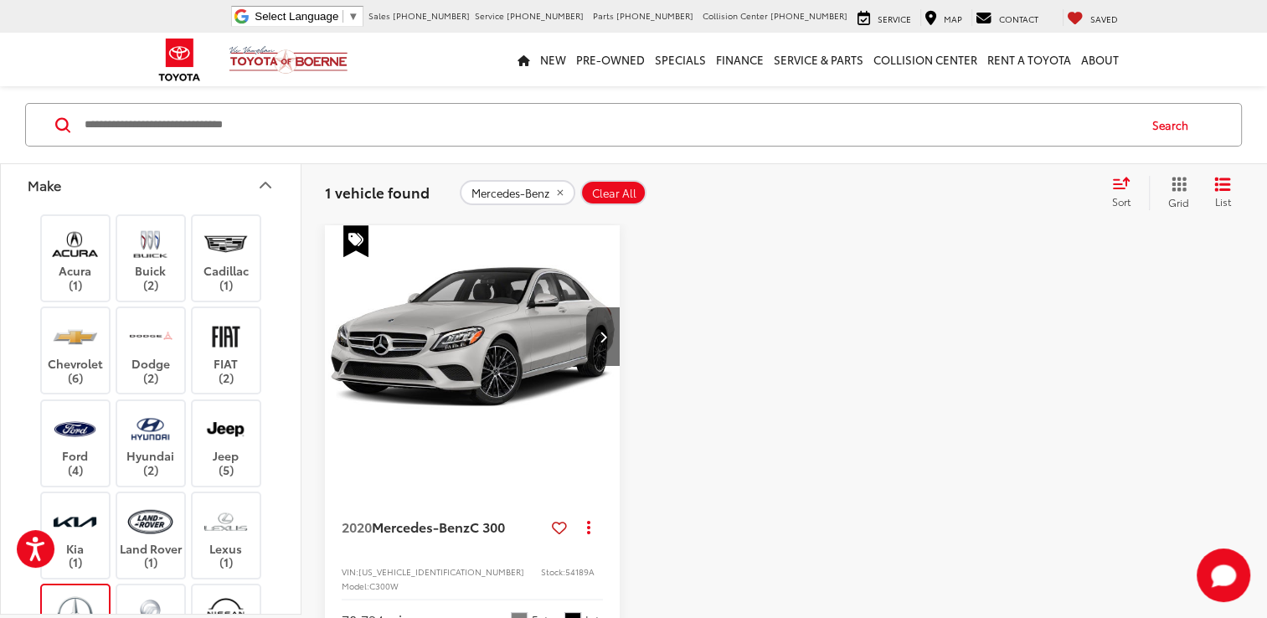
scroll to position [154, 0]
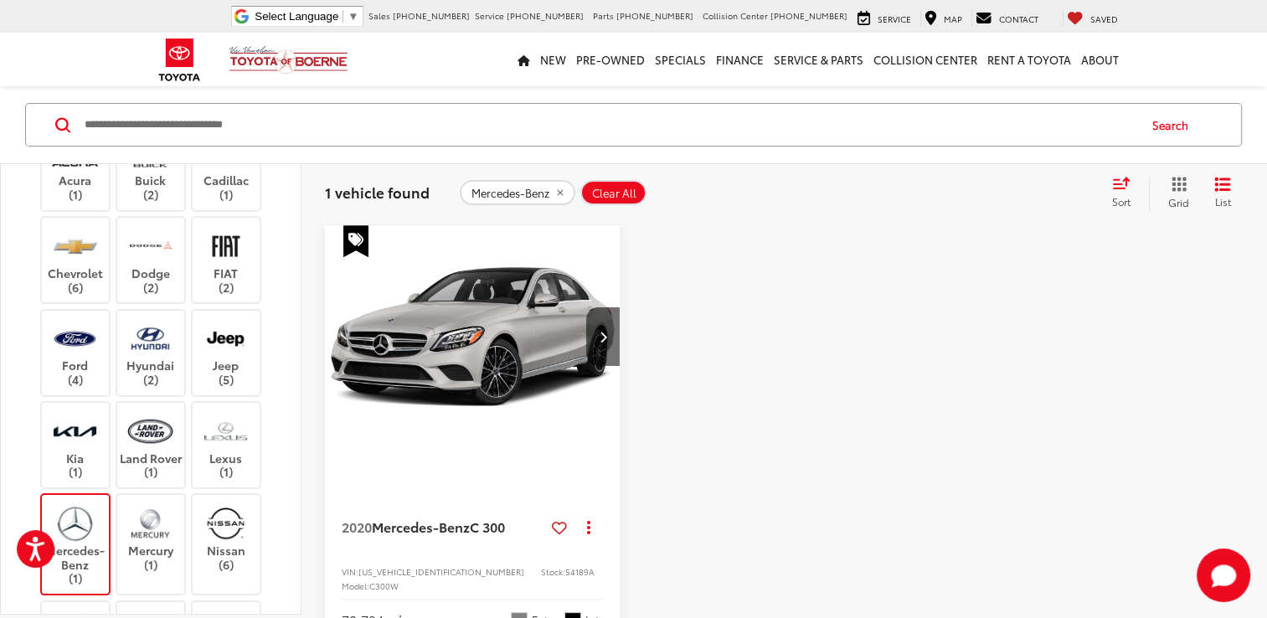
click at [86, 538] on label "Mercedes-Benz (1)" at bounding box center [76, 544] width 68 height 82
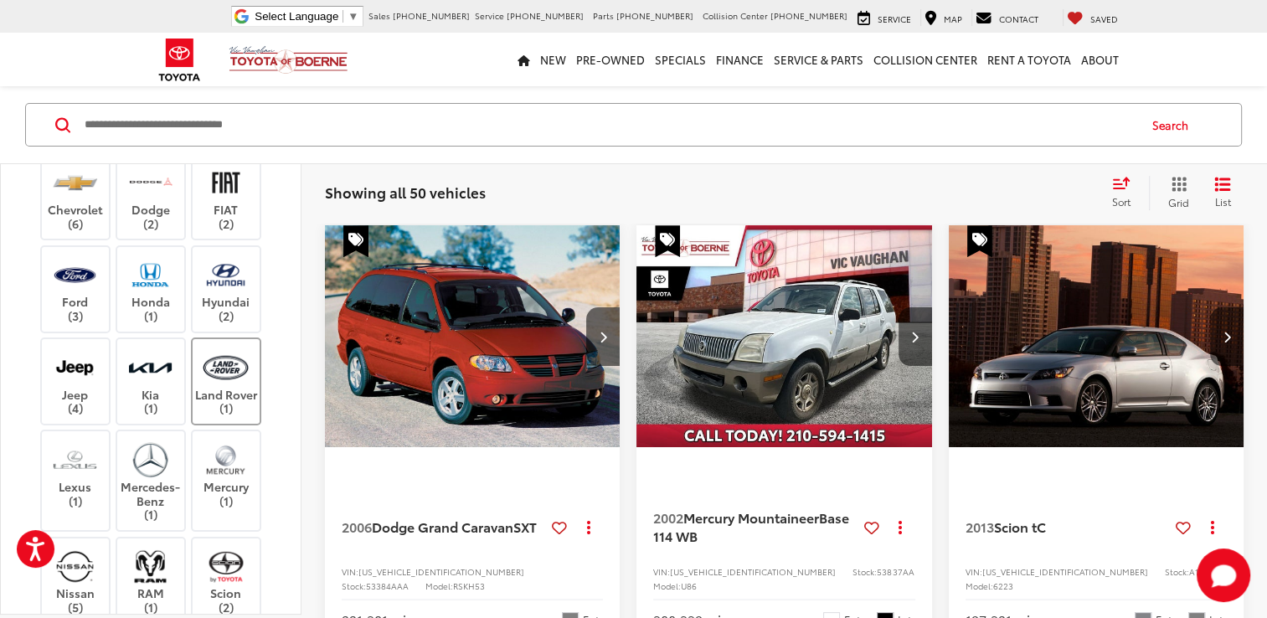
scroll to position [352, 0]
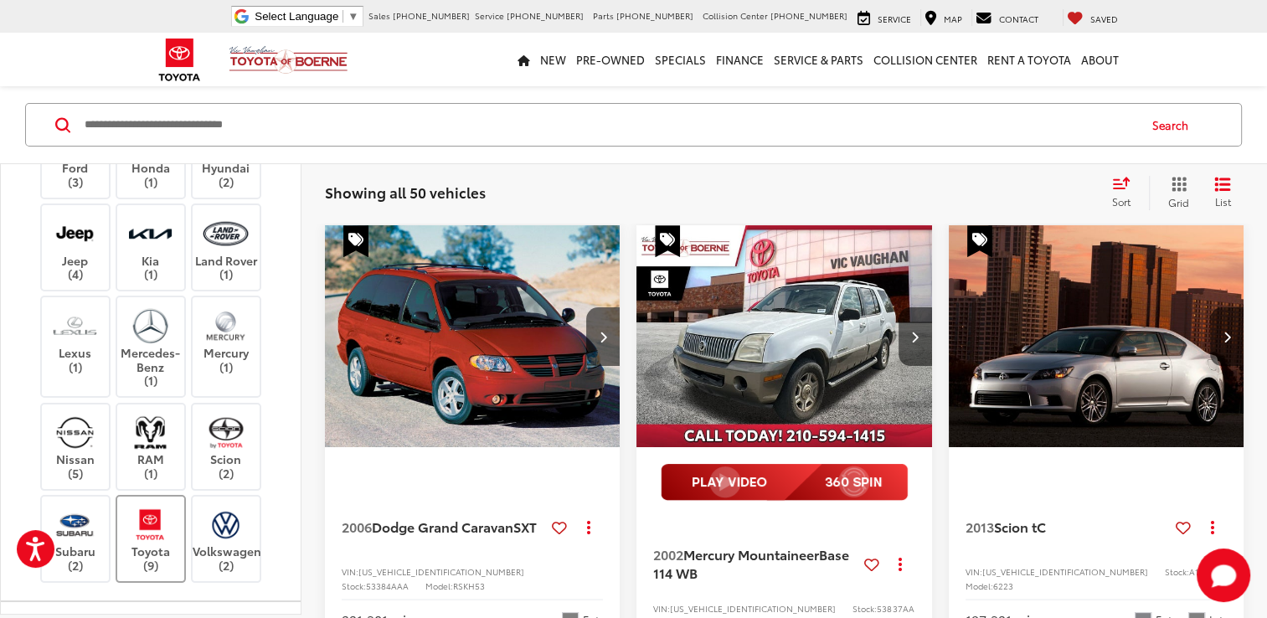
click at [175, 528] on label "Toyota (9)" at bounding box center [151, 539] width 68 height 68
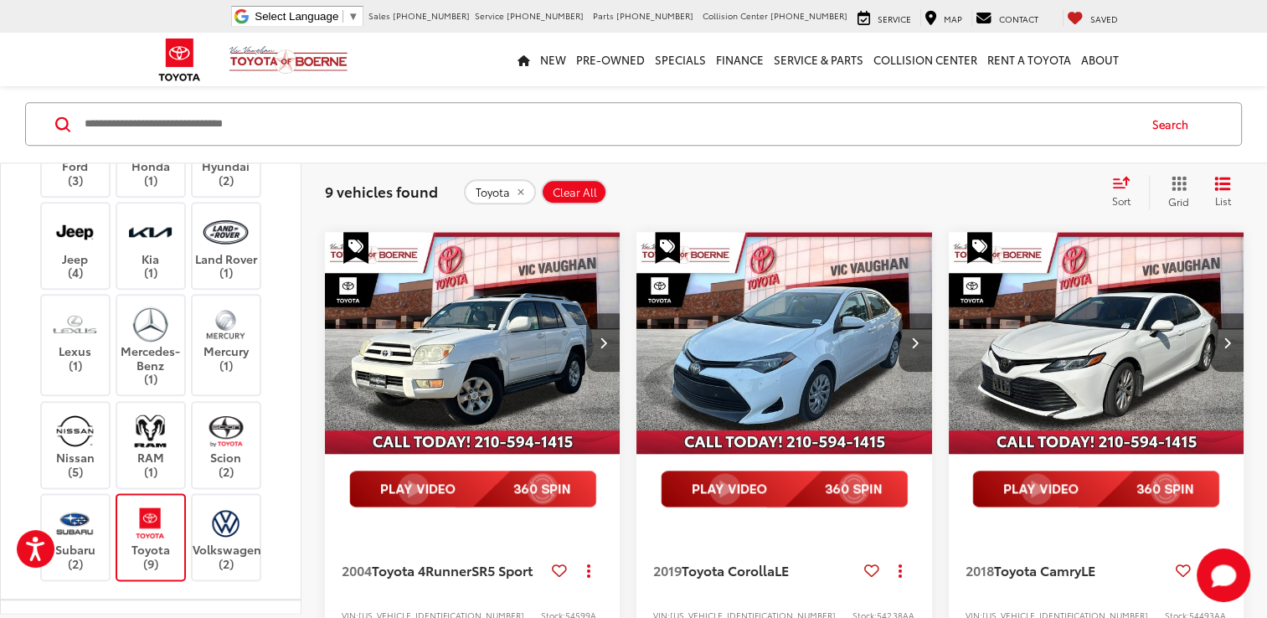
scroll to position [1963, 0]
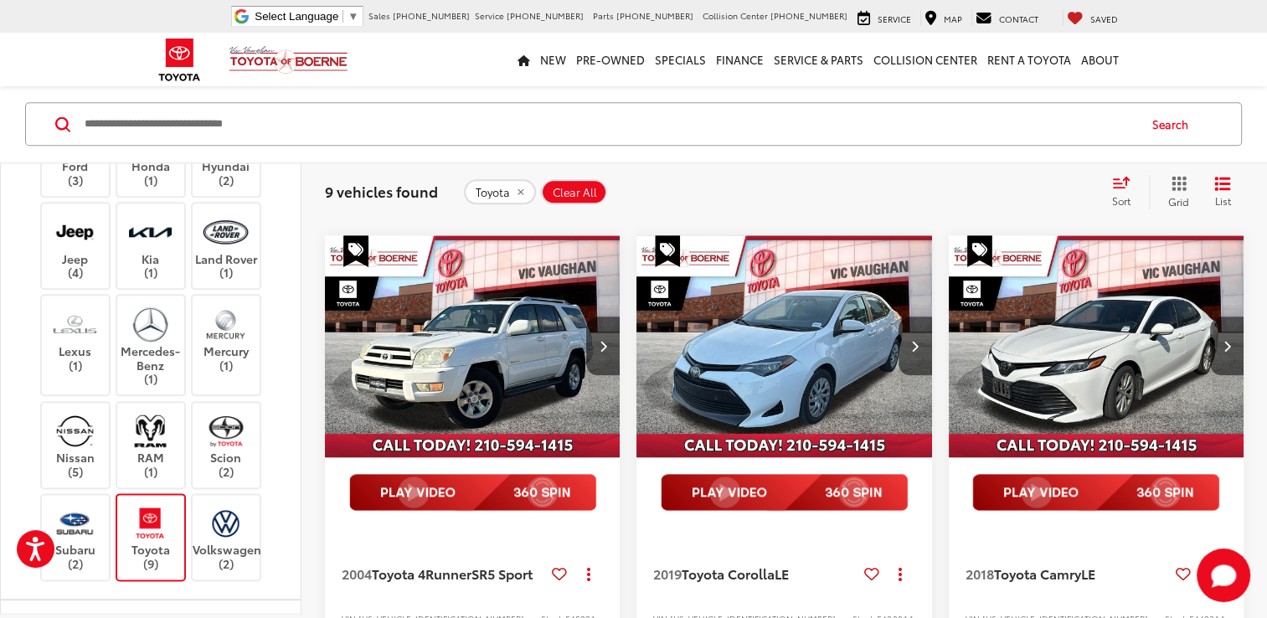
click at [837, 368] on img "2019 Toyota Corolla LE 0" at bounding box center [784, 346] width 297 height 223
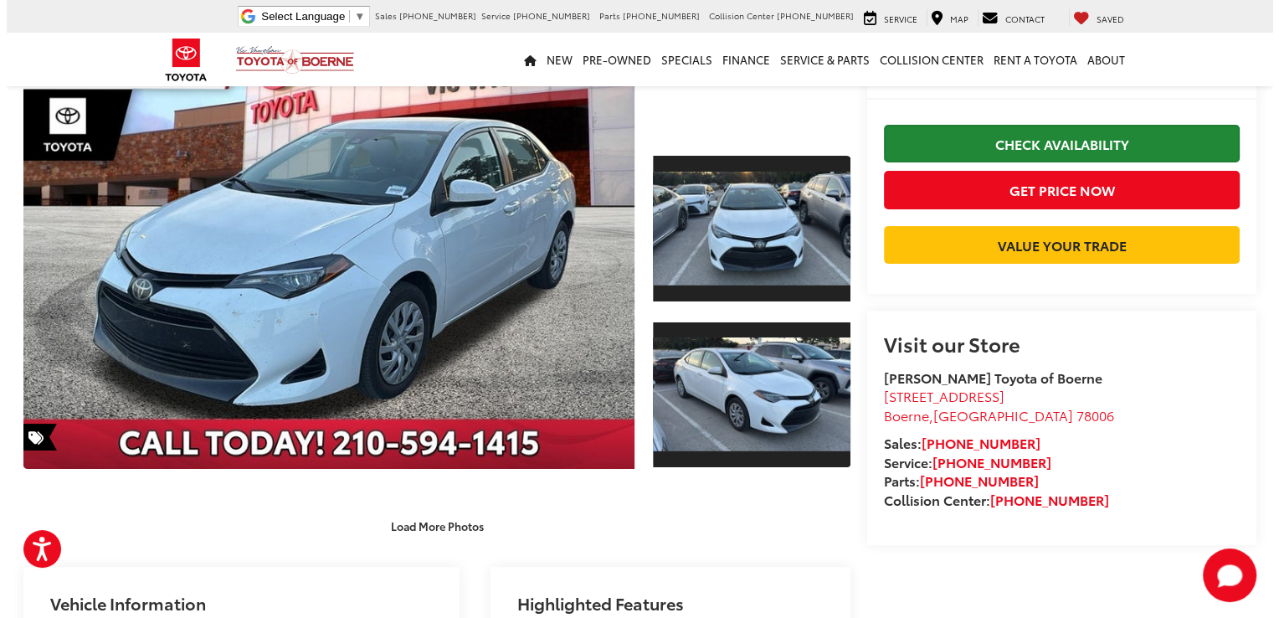
scroll to position [182, 0]
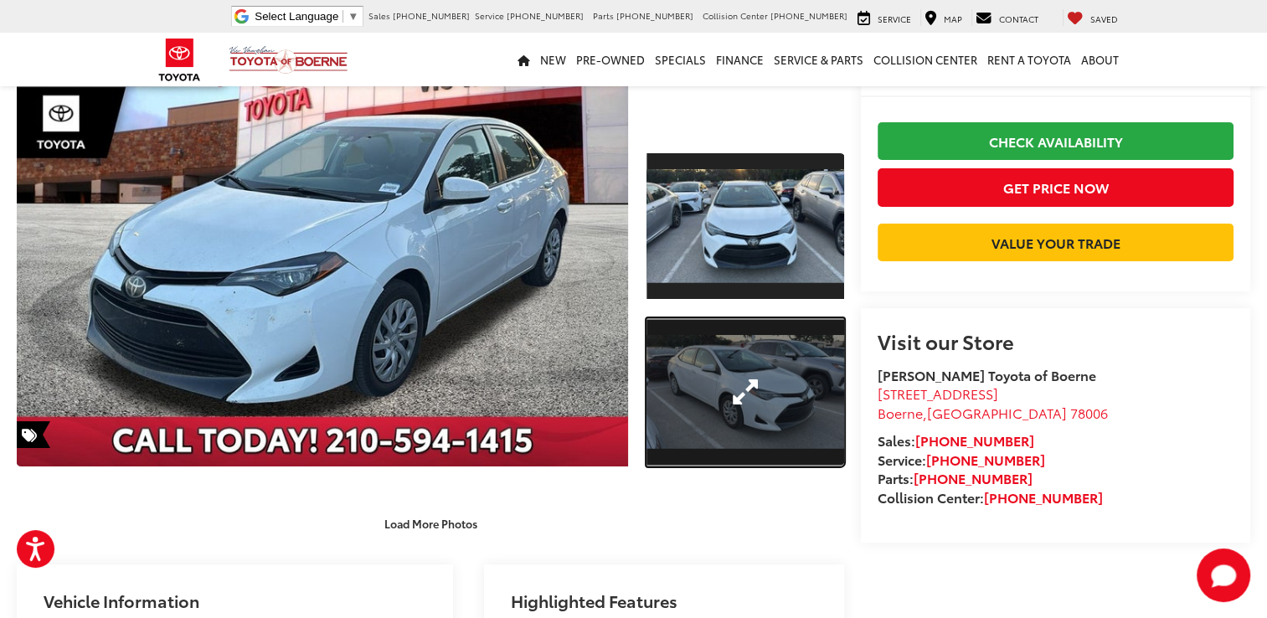
click at [777, 419] on link "Expand Photo 2" at bounding box center [745, 392] width 198 height 148
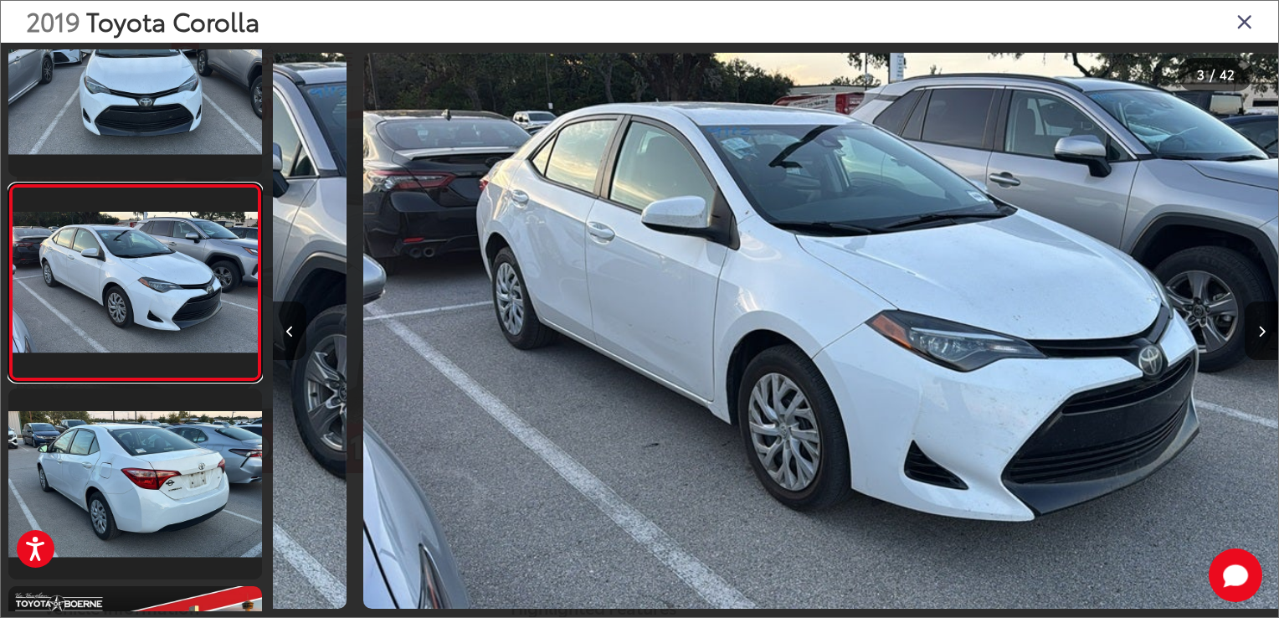
scroll to position [0, 2011]
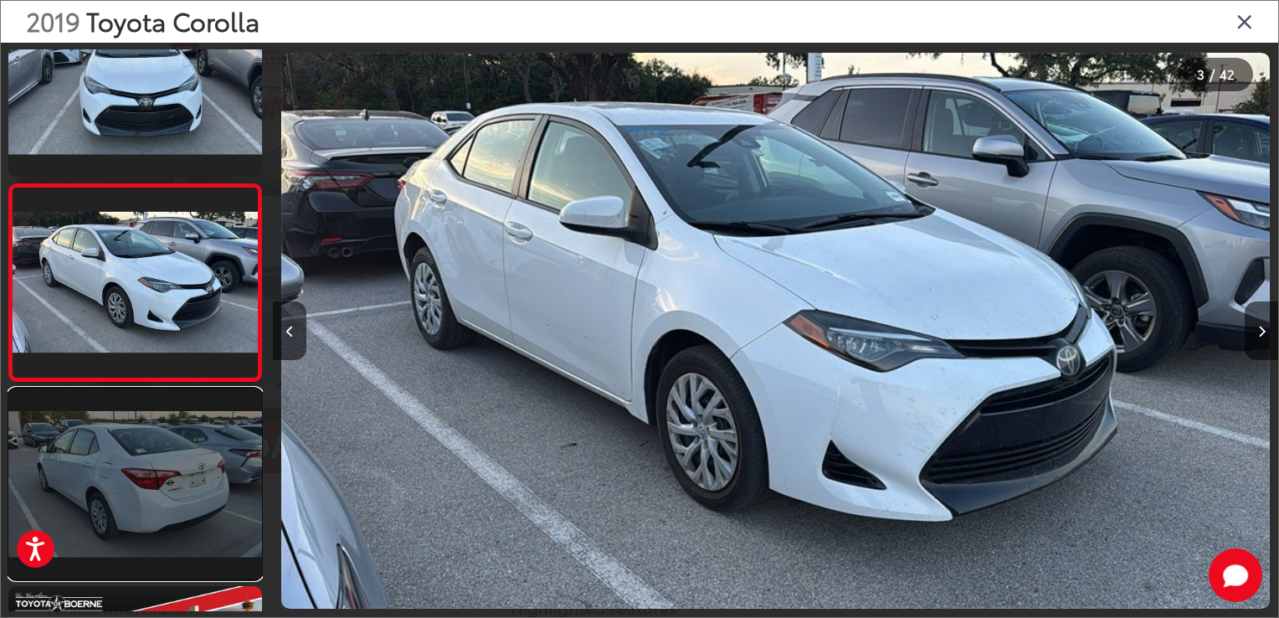
click at [187, 466] on link at bounding box center [135, 484] width 254 height 190
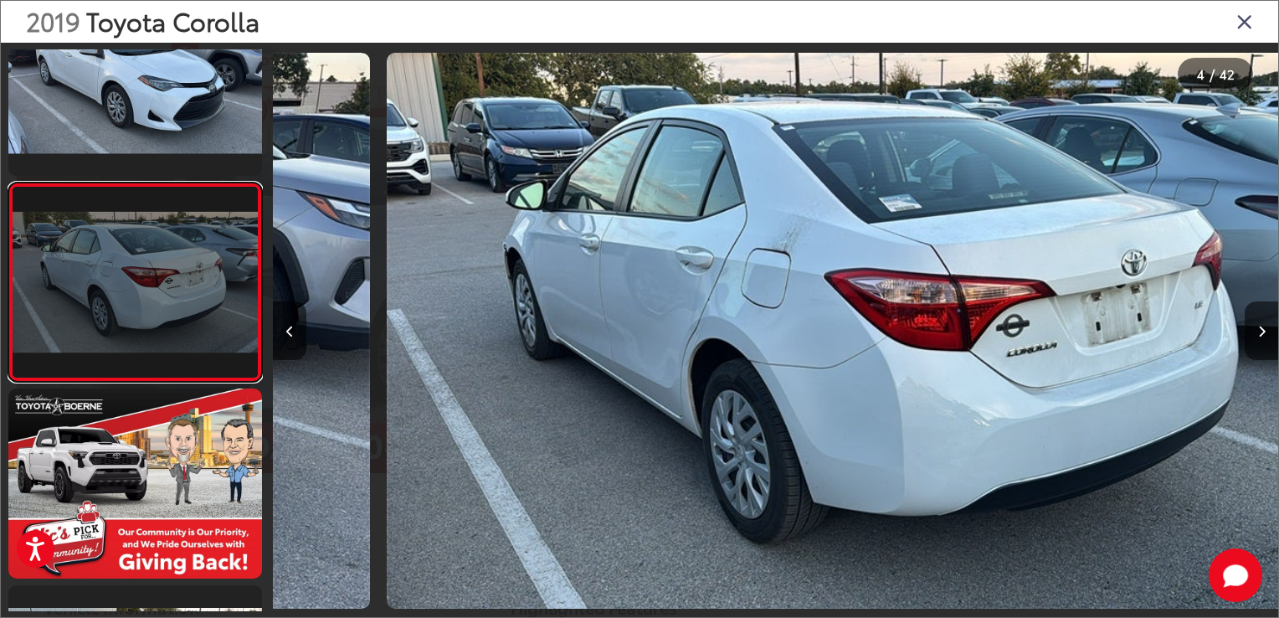
scroll to position [0, 3017]
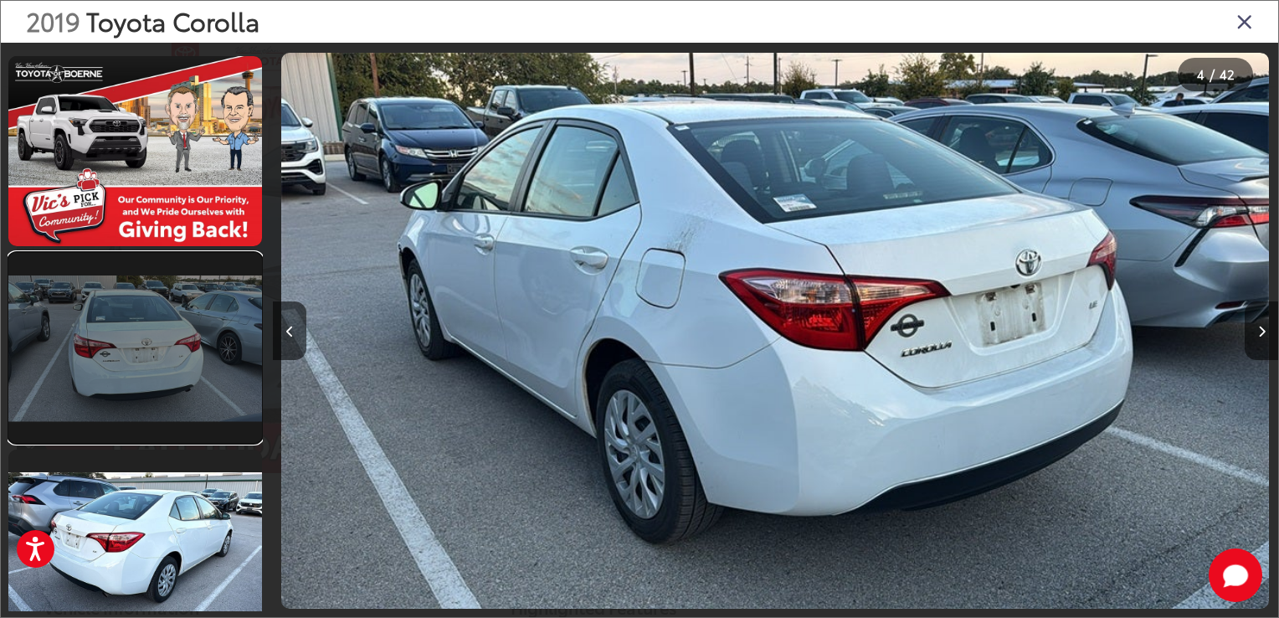
click at [212, 395] on link at bounding box center [135, 348] width 254 height 190
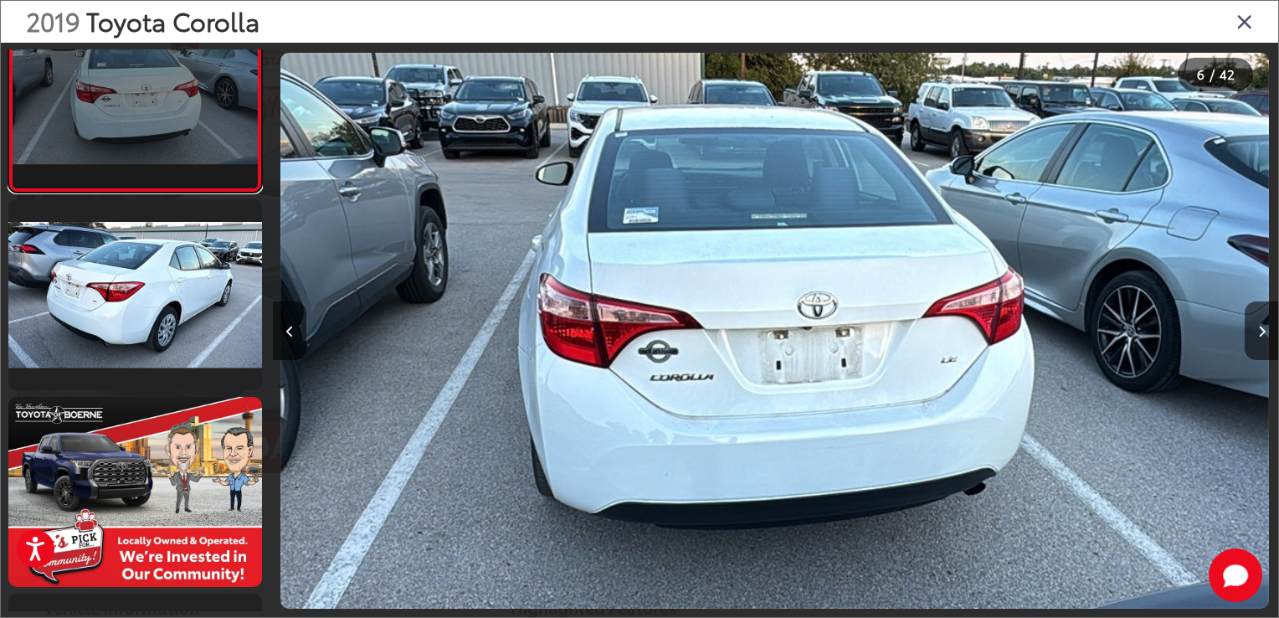
scroll to position [1060, 0]
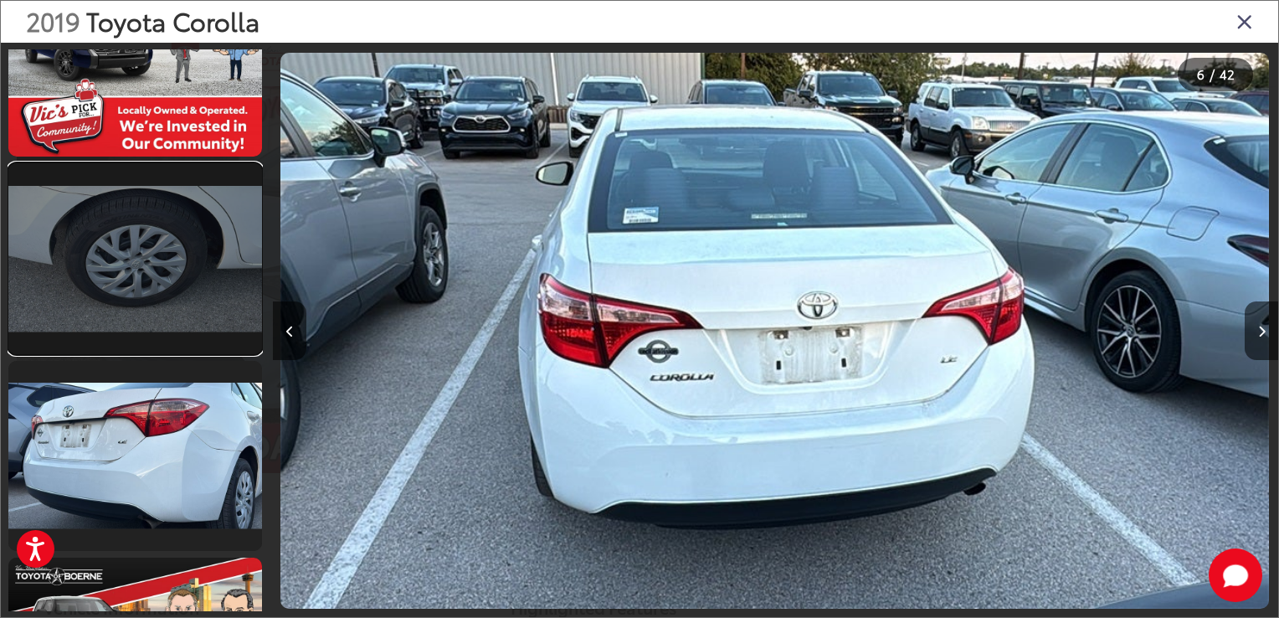
click at [205, 217] on link at bounding box center [135, 258] width 254 height 190
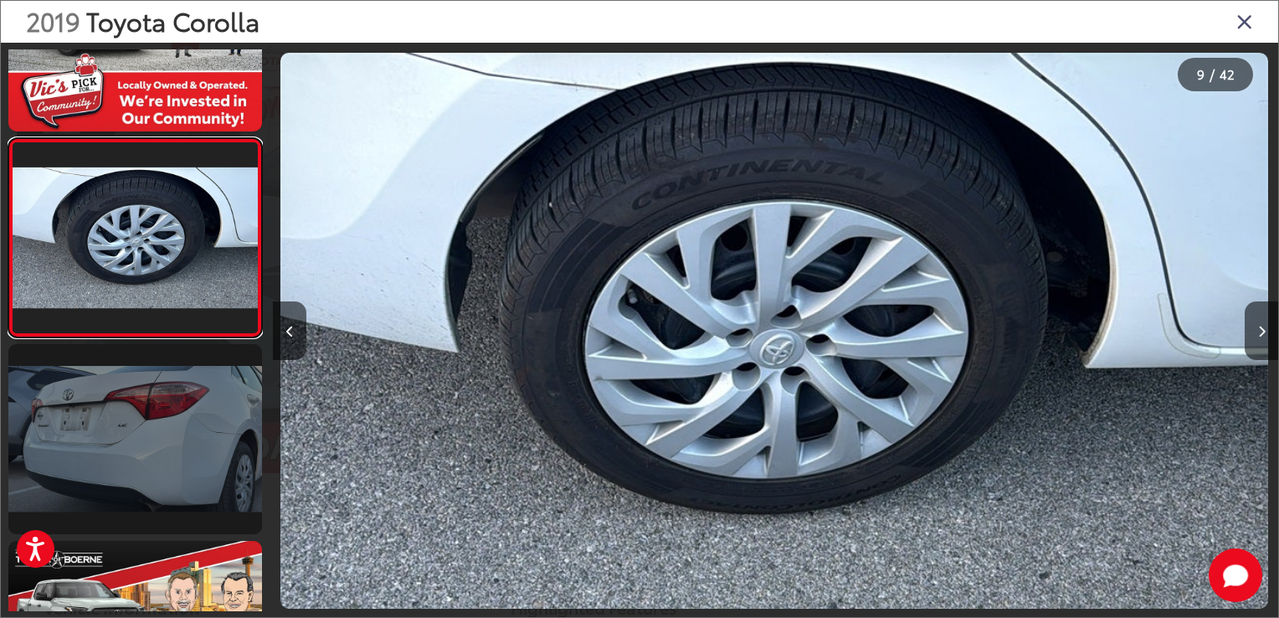
scroll to position [1498, 0]
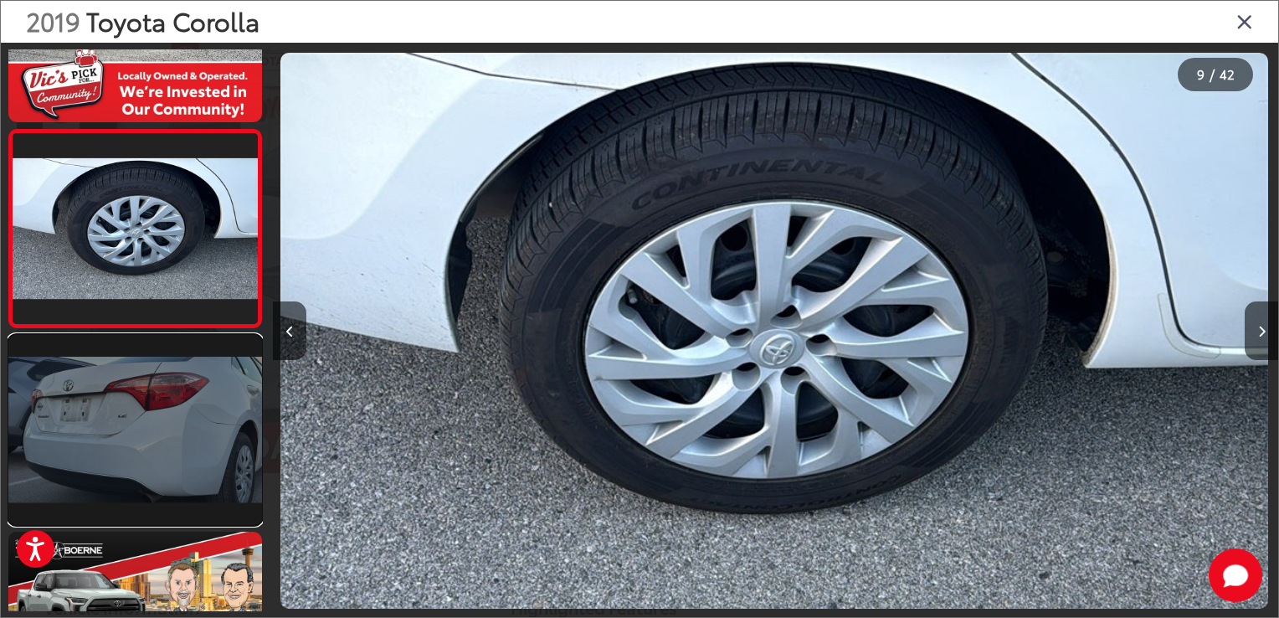
click at [151, 393] on link at bounding box center [135, 430] width 254 height 190
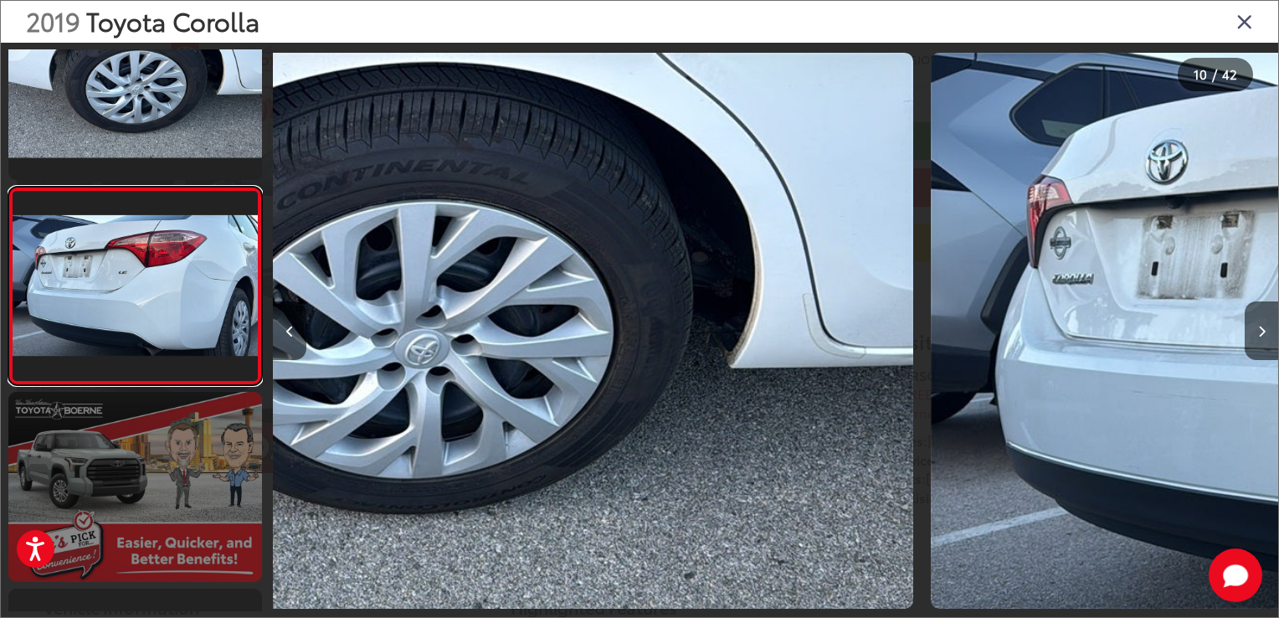
scroll to position [0, 0]
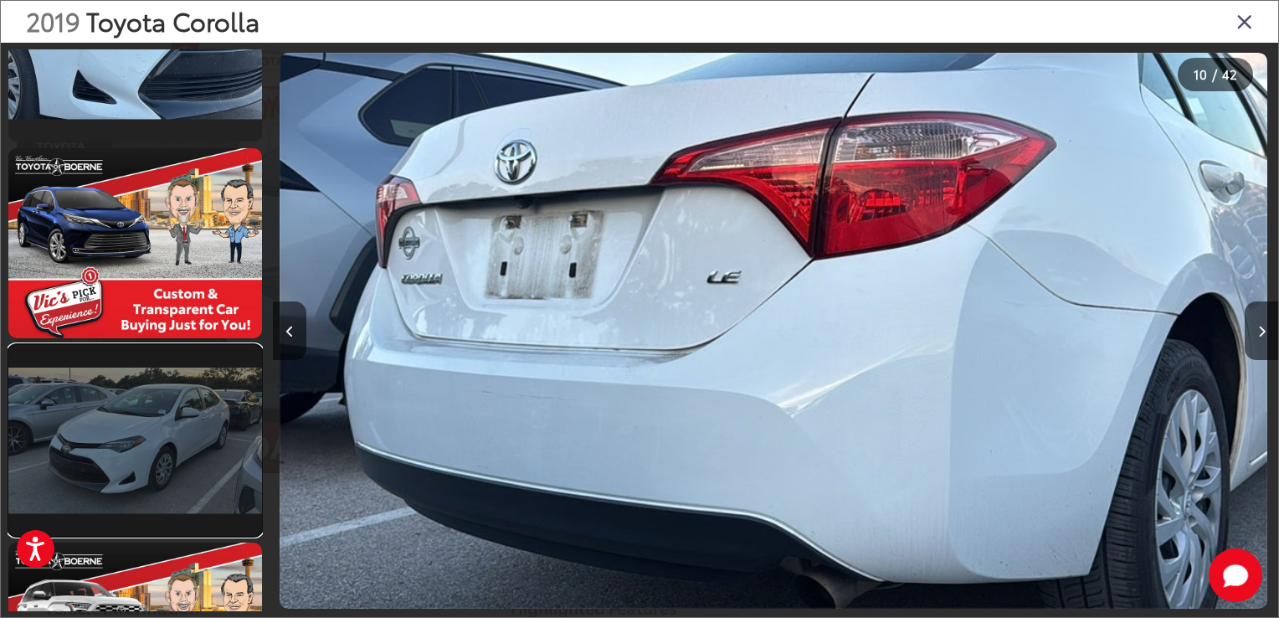
click at [171, 408] on link at bounding box center [135, 440] width 254 height 190
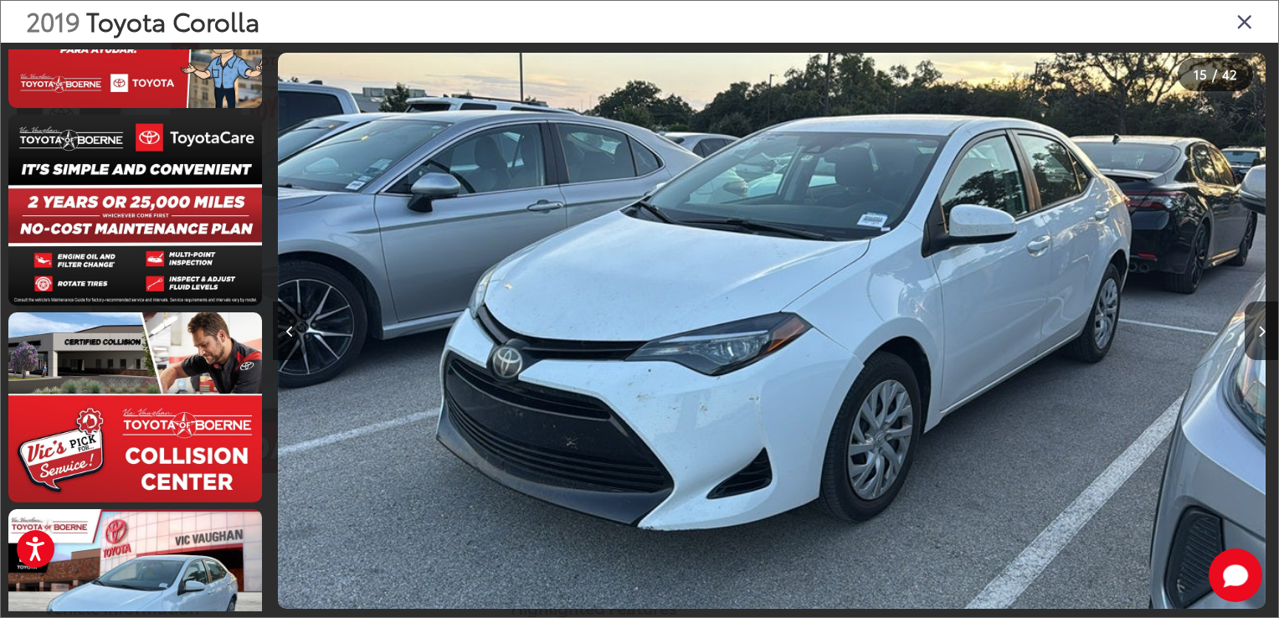
click at [1247, 22] on icon "Close gallery" at bounding box center [1245, 21] width 17 height 22
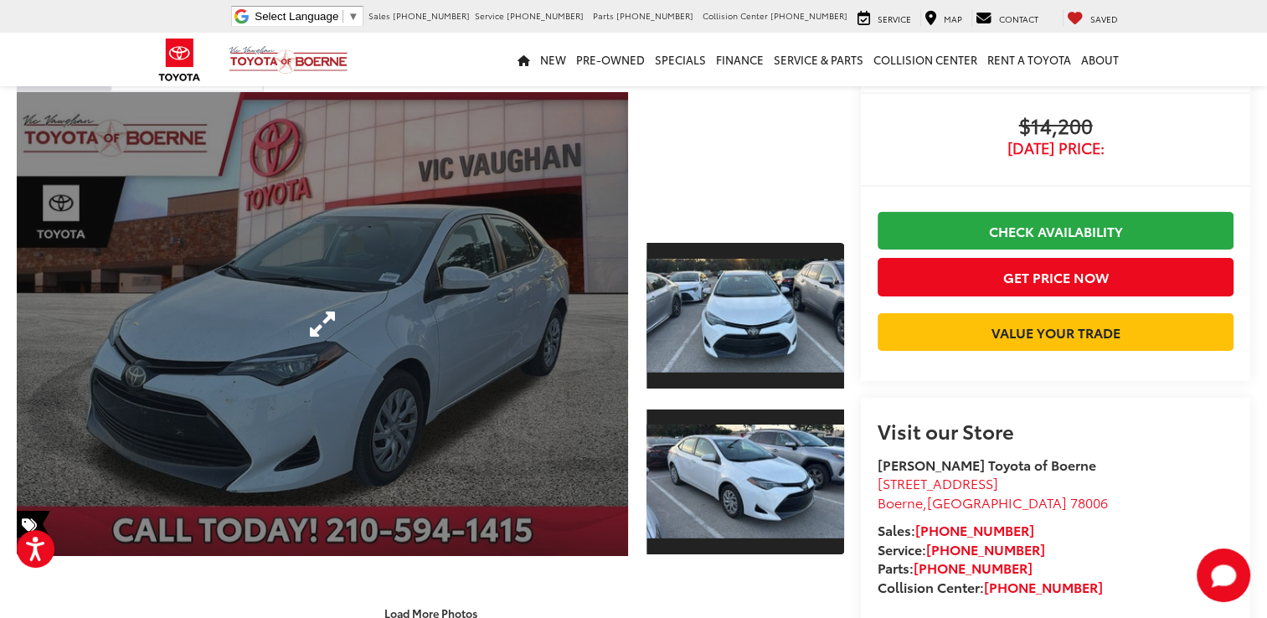
scroll to position [89, 0]
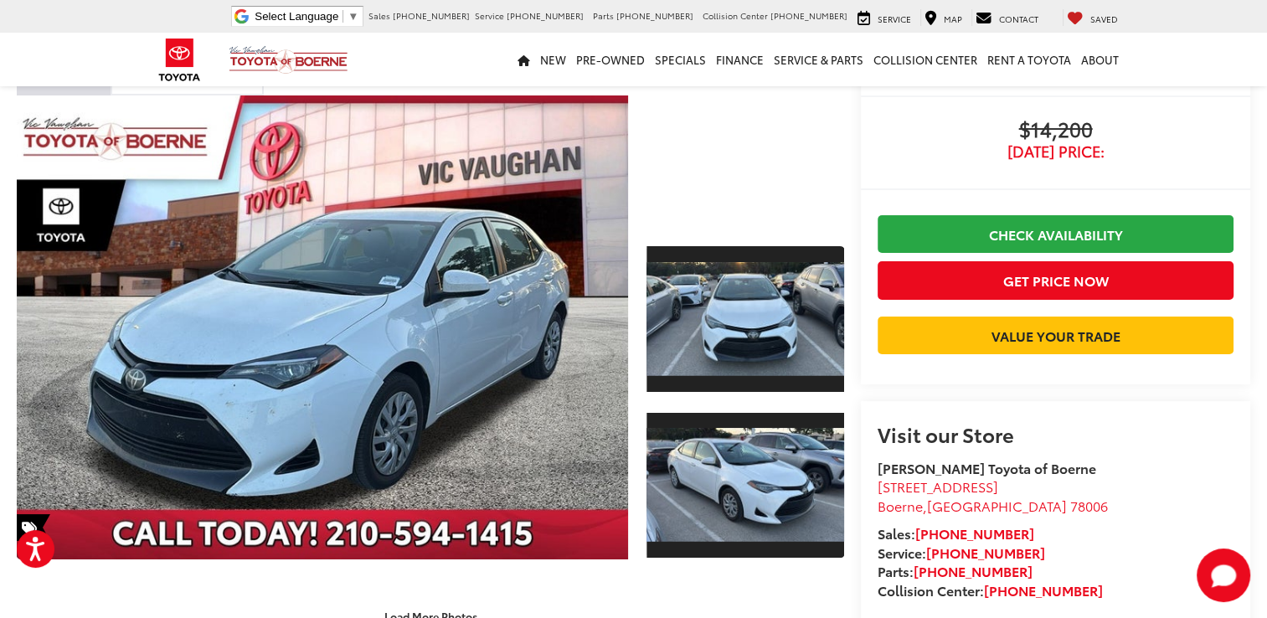
click at [251, 22] on div "Vic Vaughan Toyota of Boerne Select Language ​ ▼ Sales 726-222-1164 Service 726…" at bounding box center [634, 16] width 980 height 33
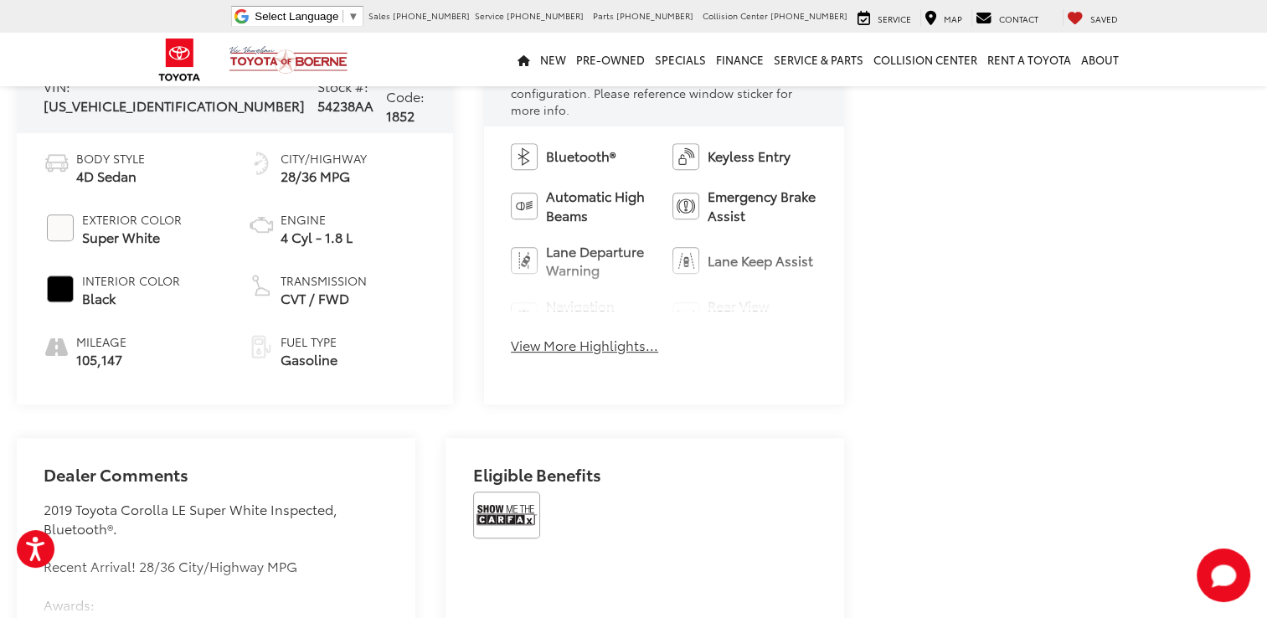
scroll to position [749, 0]
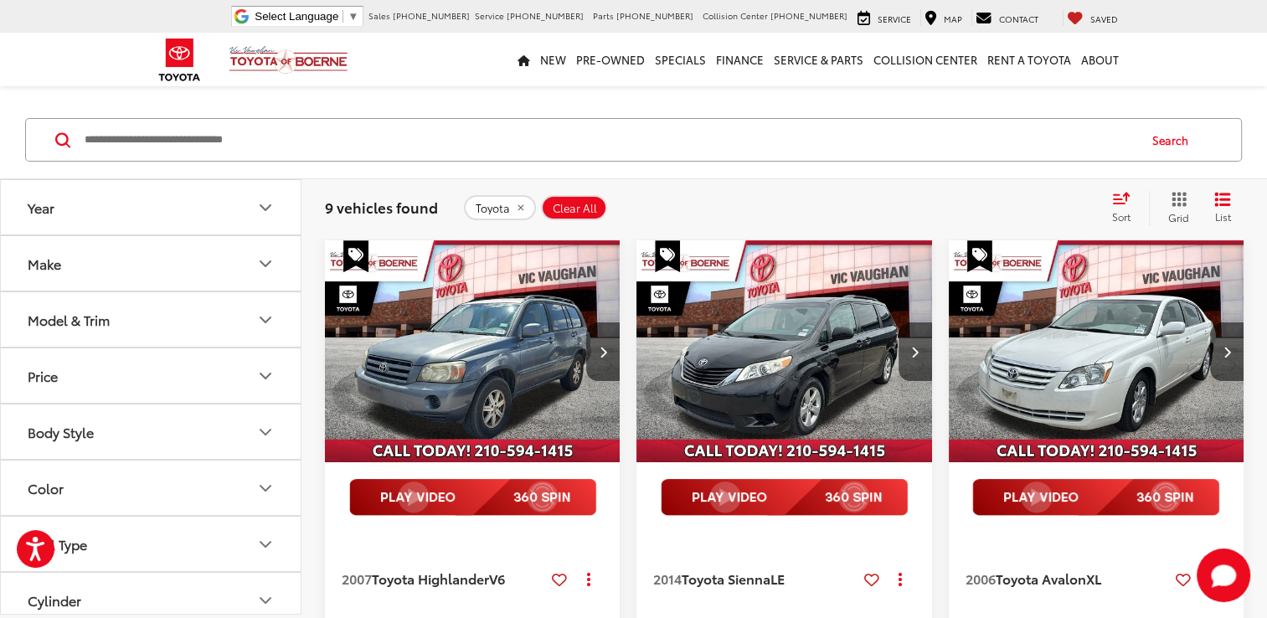
scroll to position [125, 0]
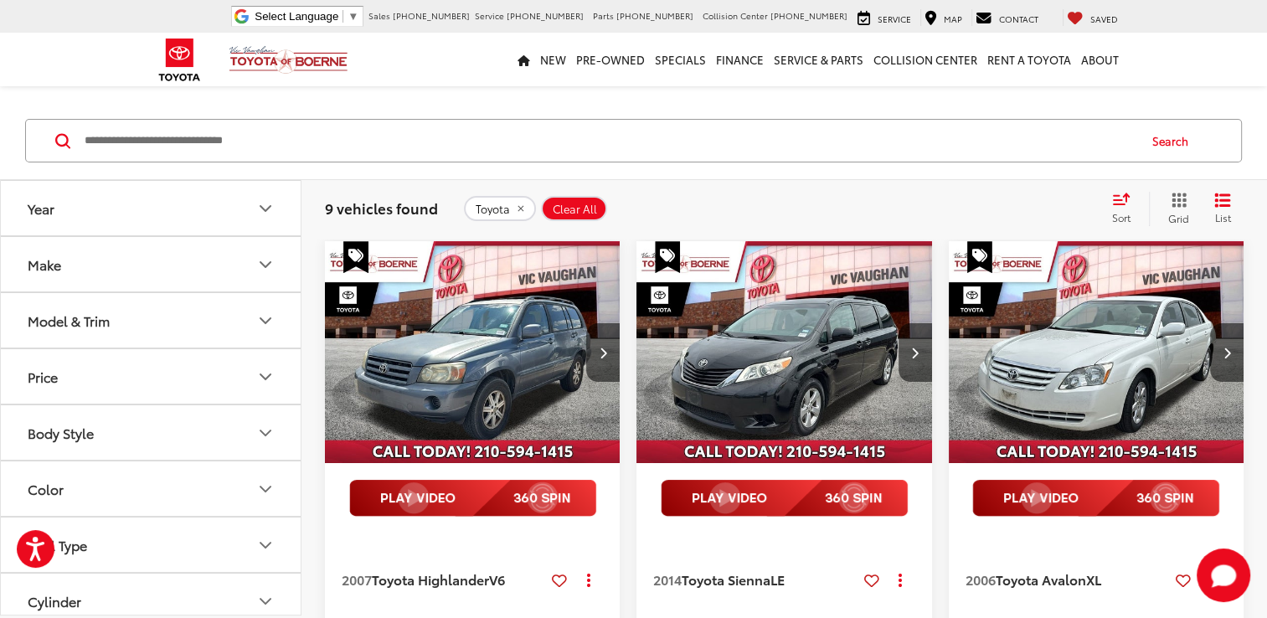
click at [125, 69] on nav "New New Vehicles New Specials New Tundra Inventory Schedule Test Drive ToyotaCa…" at bounding box center [633, 60] width 1267 height 54
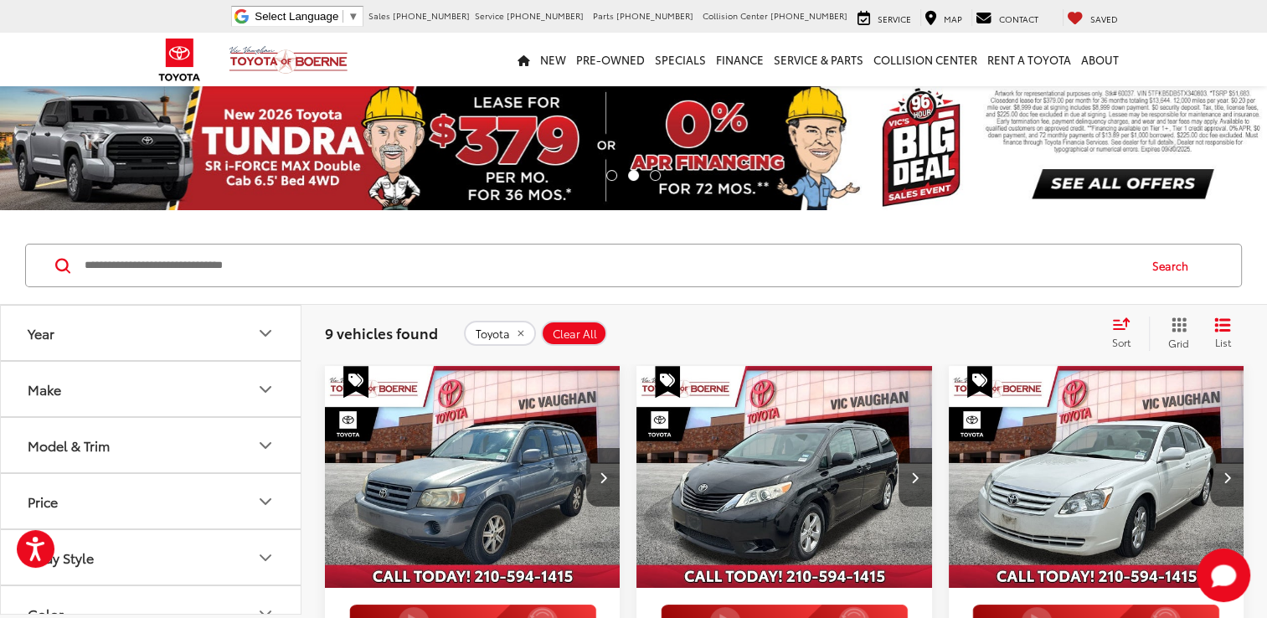
click at [1166, 464] on img "2006 Toyota Avalon XL 0" at bounding box center [1096, 478] width 297 height 224
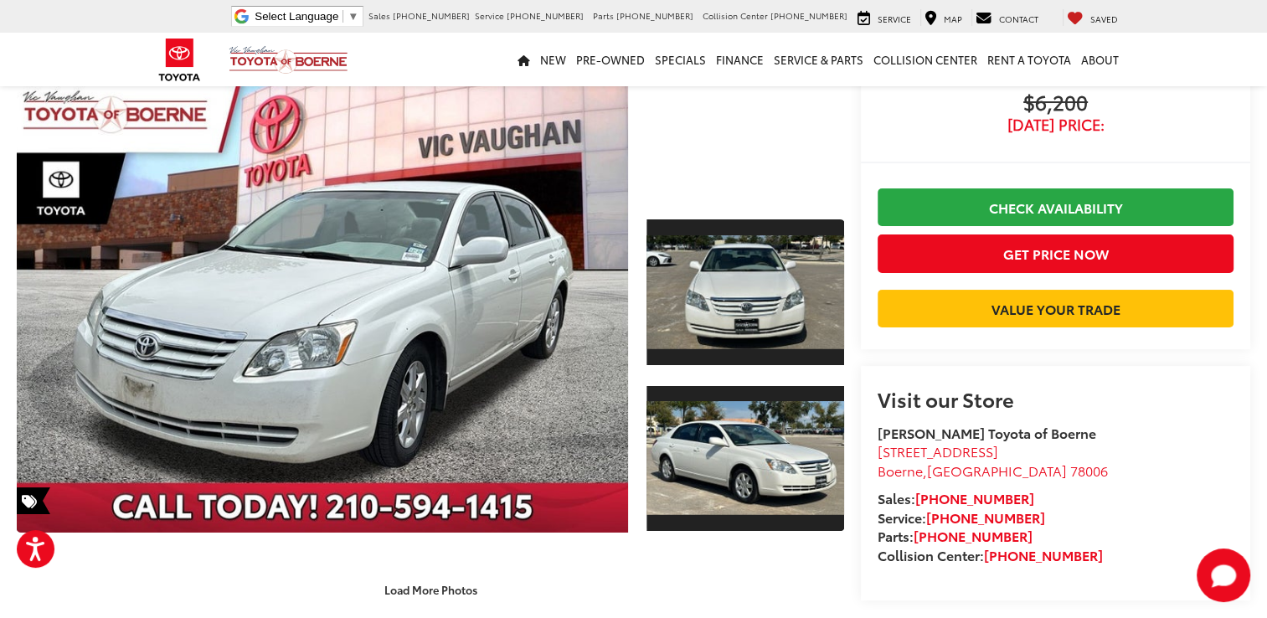
scroll to position [104, 0]
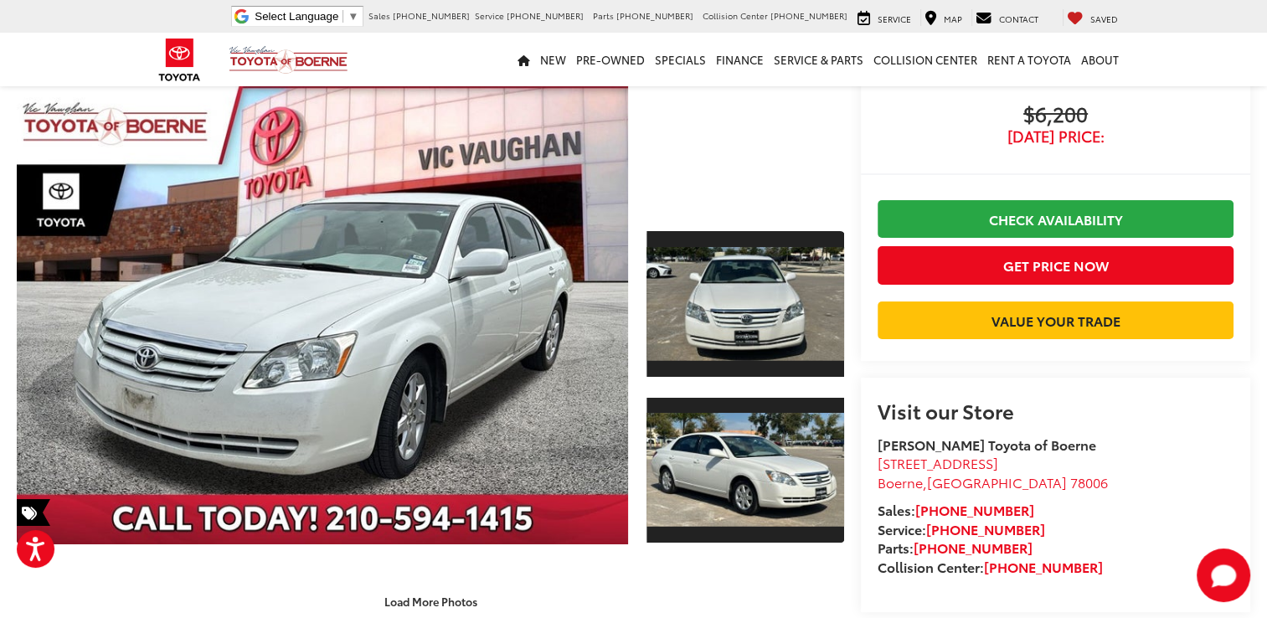
click at [1123, 394] on div "Visit our Store [PERSON_NAME] Toyota of Boerne [STREET_ADDRESS] [GEOGRAPHIC_DAT…" at bounding box center [1055, 495] width 389 height 234
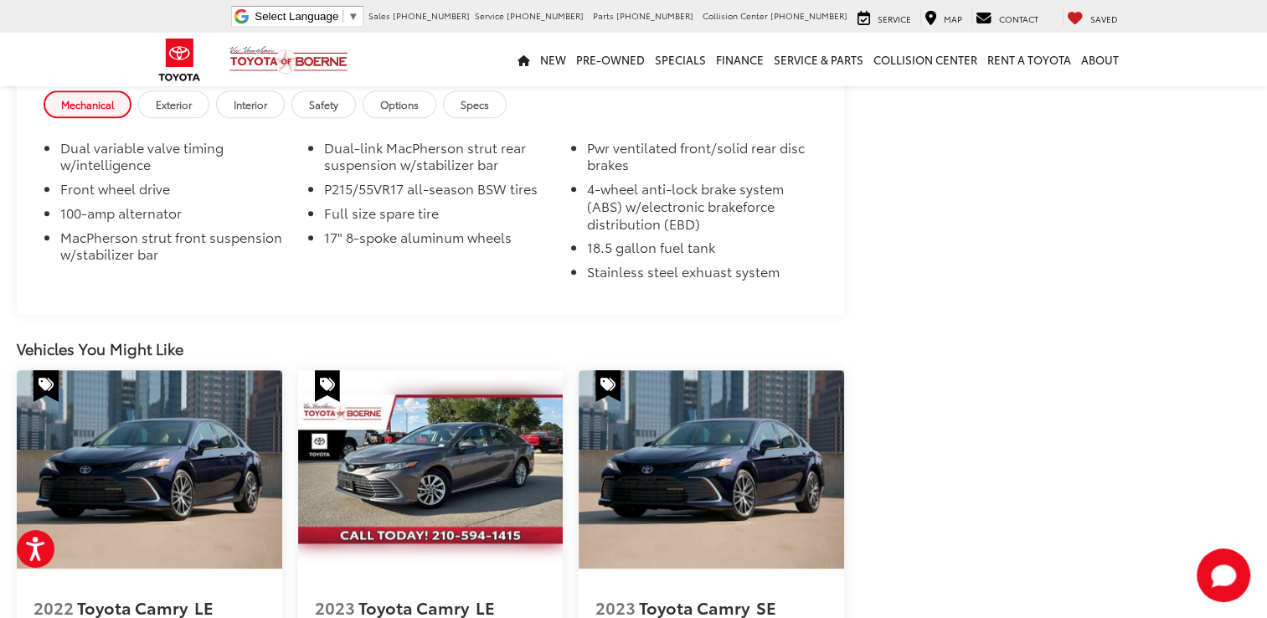
scroll to position [1464, 0]
click at [513, 517] on img at bounding box center [430, 468] width 265 height 198
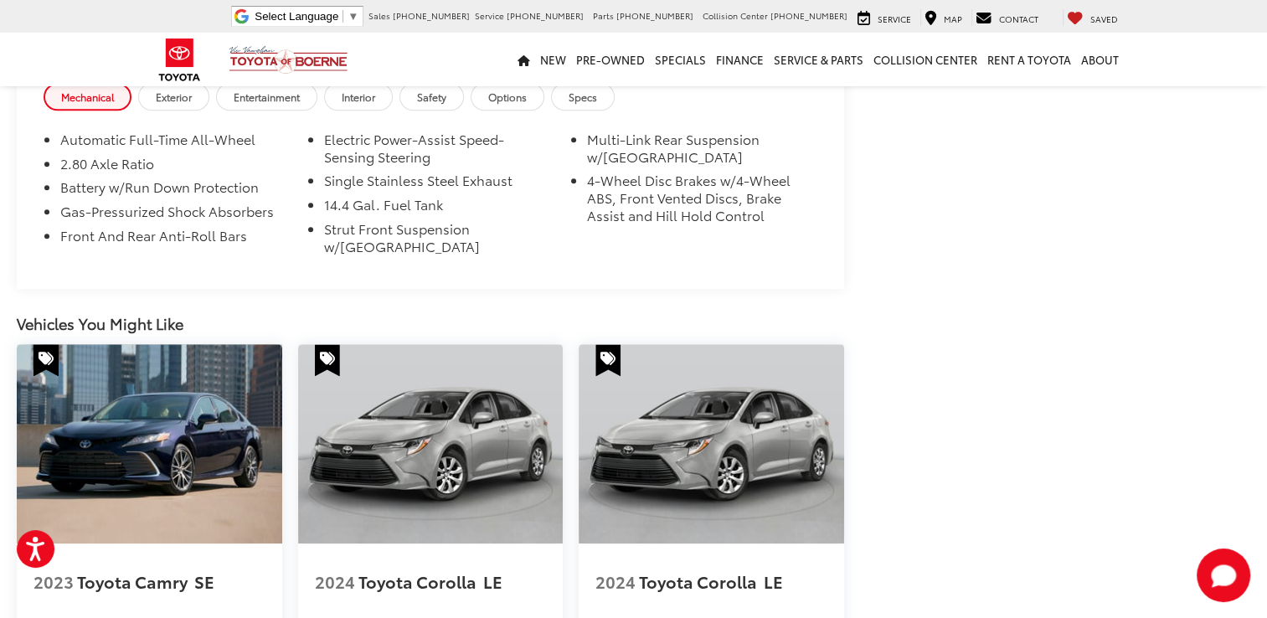
scroll to position [1416, 0]
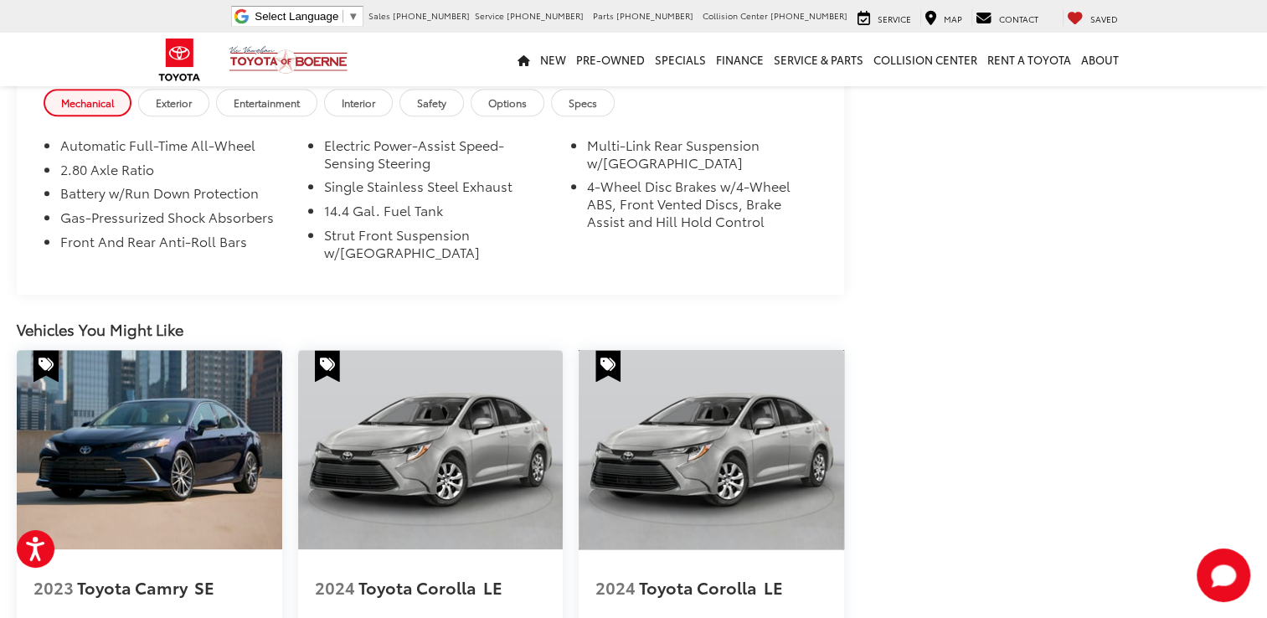
click at [622, 387] on img at bounding box center [711, 449] width 265 height 199
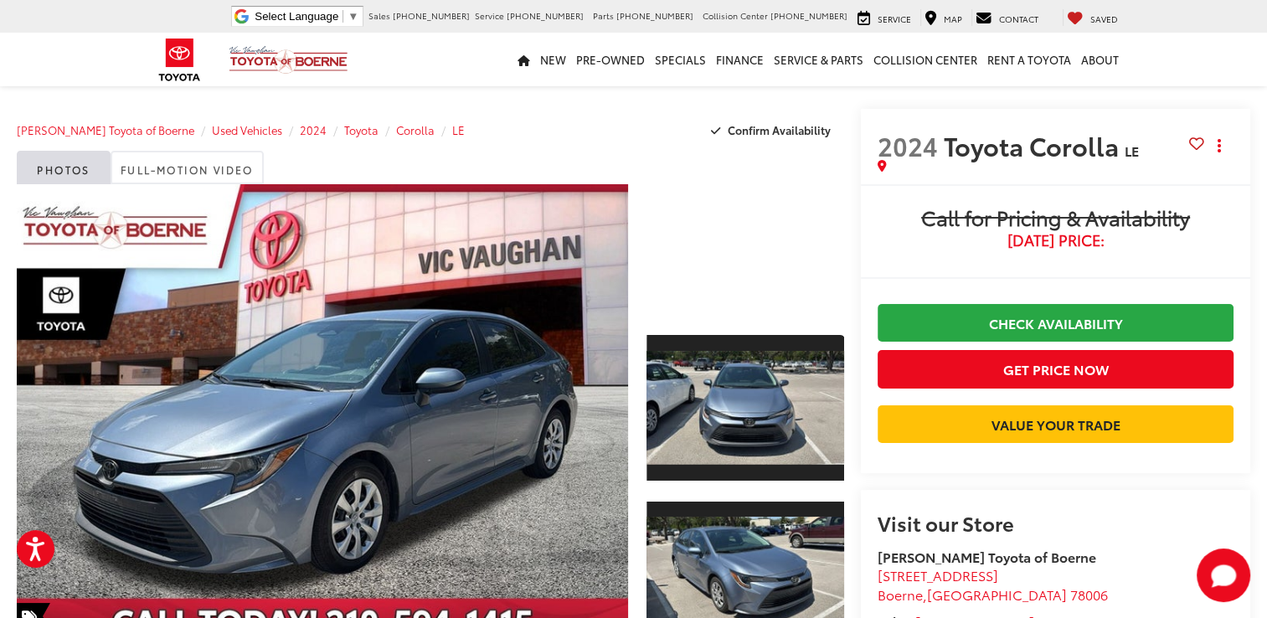
click at [878, 451] on capital-one-entry-button at bounding box center [878, 451] width 0 height 0
drag, startPoint x: 894, startPoint y: 475, endPoint x: 1016, endPoint y: 35, distance: 456.1
click at [1016, 35] on link "Rent a Toyota" at bounding box center [1029, 60] width 94 height 54
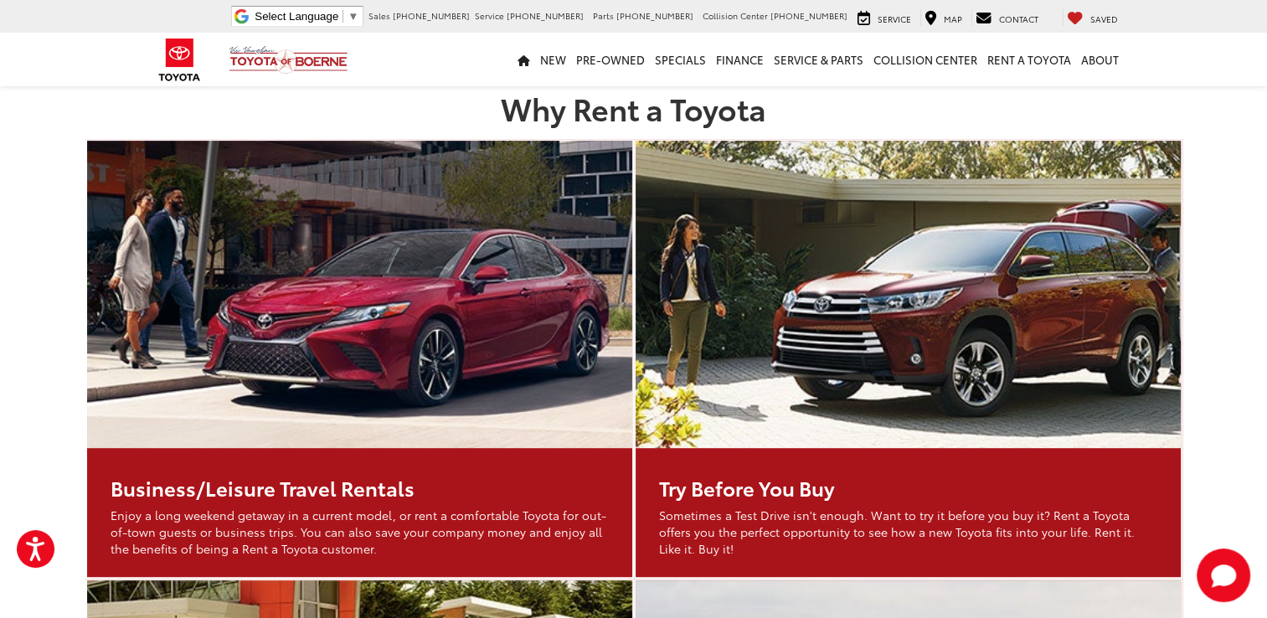
scroll to position [893, 0]
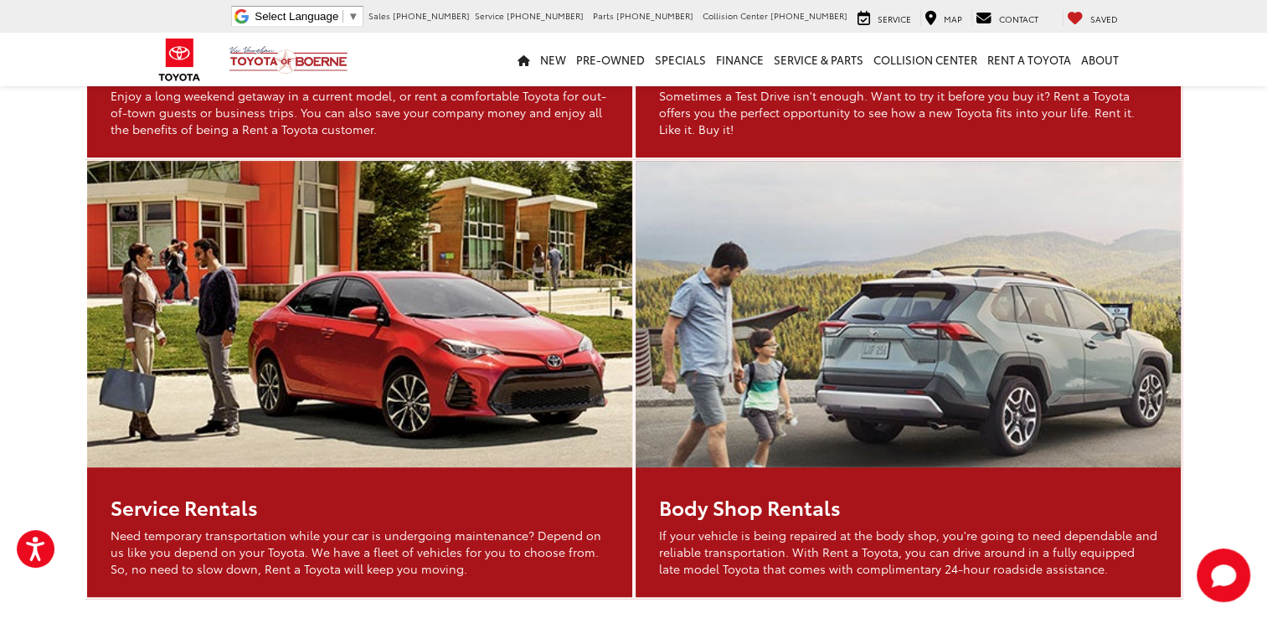
drag, startPoint x: 1015, startPoint y: 454, endPoint x: 1013, endPoint y: 487, distance: 33.5
click at [1013, 487] on div "Body Shop Rentals If your vehicle is being repaired at the body shop, you're go…" at bounding box center [908, 531] width 545 height 129
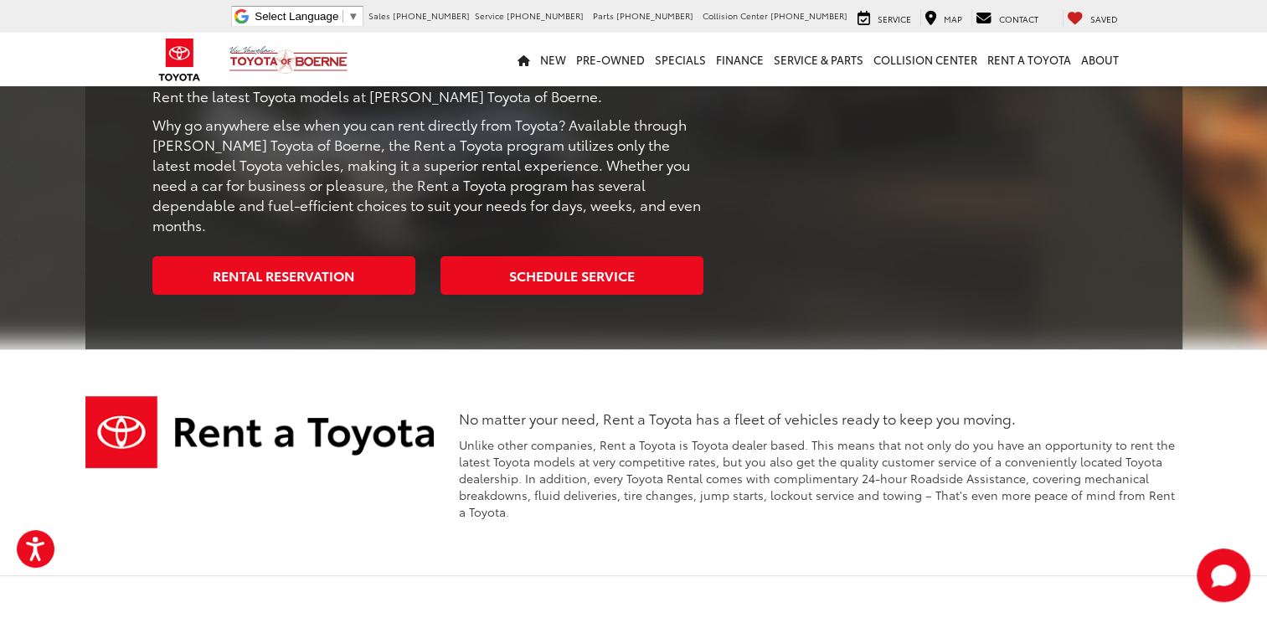
scroll to position [0, 0]
